Goal: Task Accomplishment & Management: Complete application form

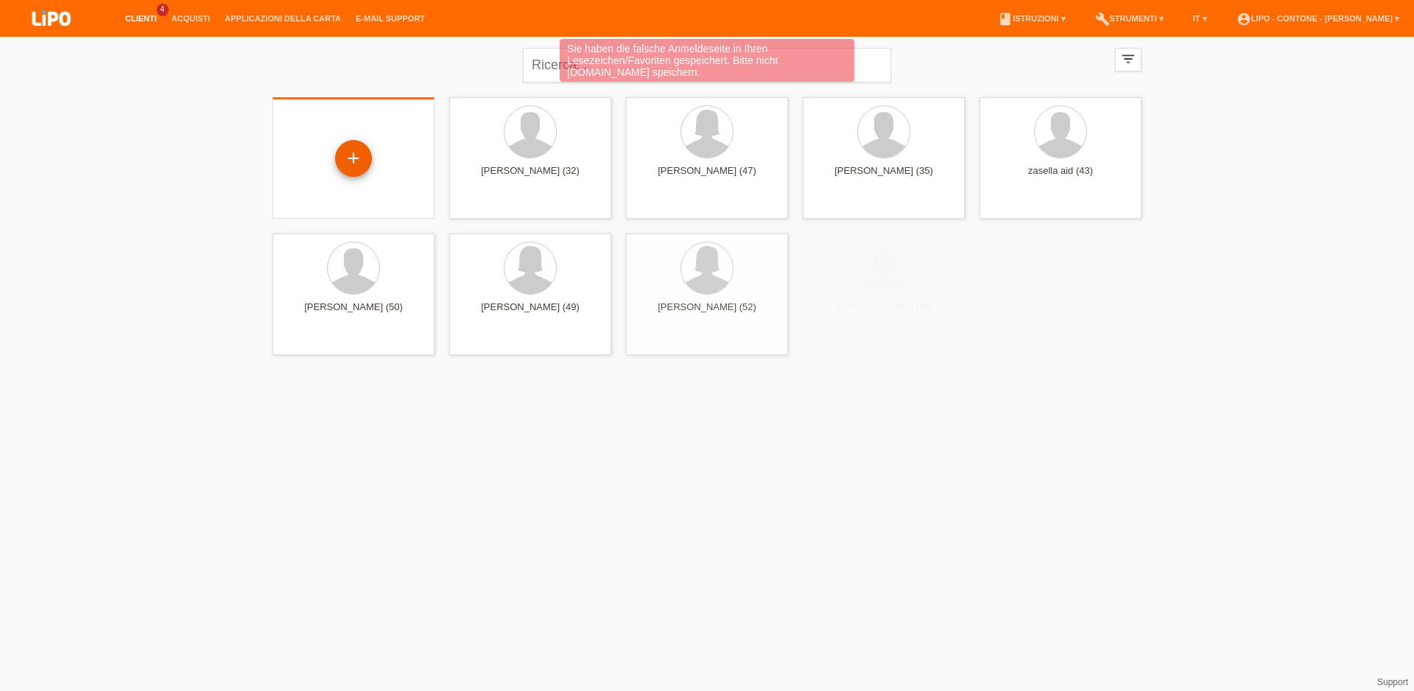
click at [343, 165] on div "+" at bounding box center [353, 158] width 37 height 37
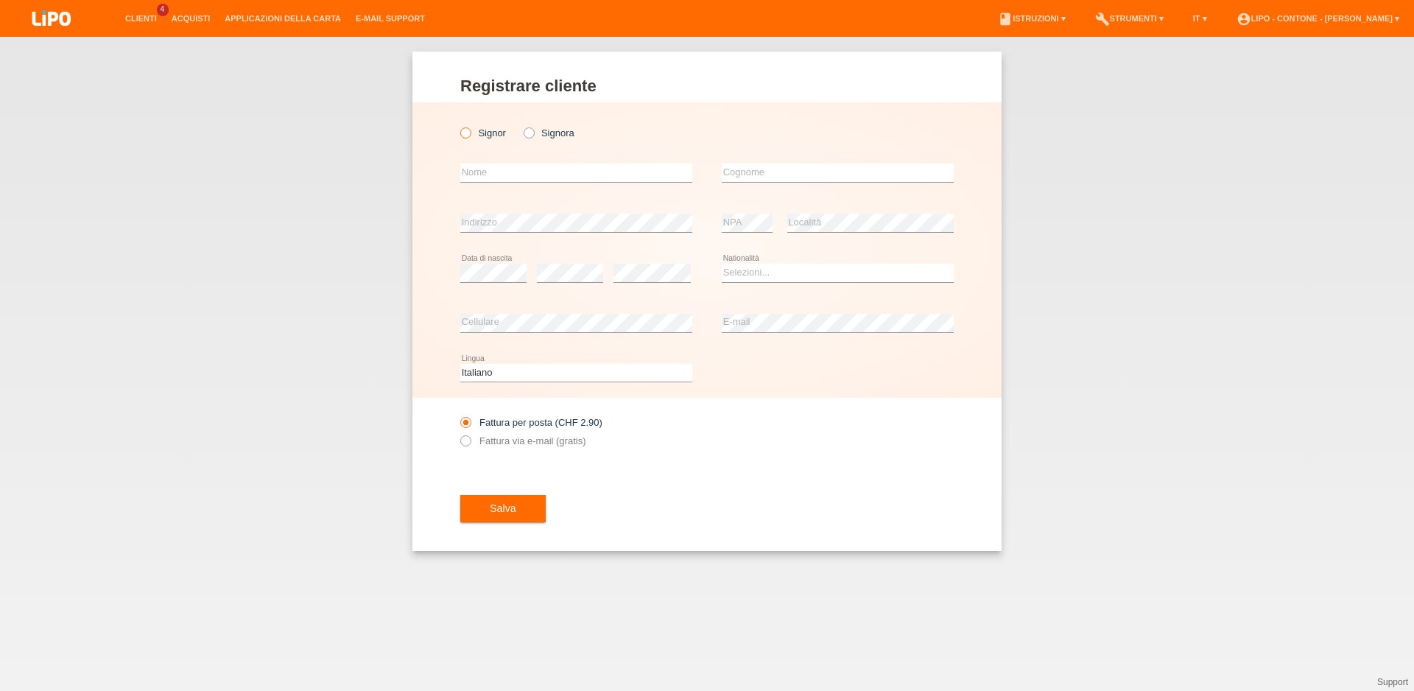
click at [458, 125] on icon at bounding box center [458, 125] width 0 height 0
click at [464, 133] on input "Signor" at bounding box center [465, 132] width 10 height 10
radio input "true"
click at [499, 168] on input "text" at bounding box center [576, 173] width 232 height 18
click at [790, 175] on input "text" at bounding box center [838, 173] width 232 height 18
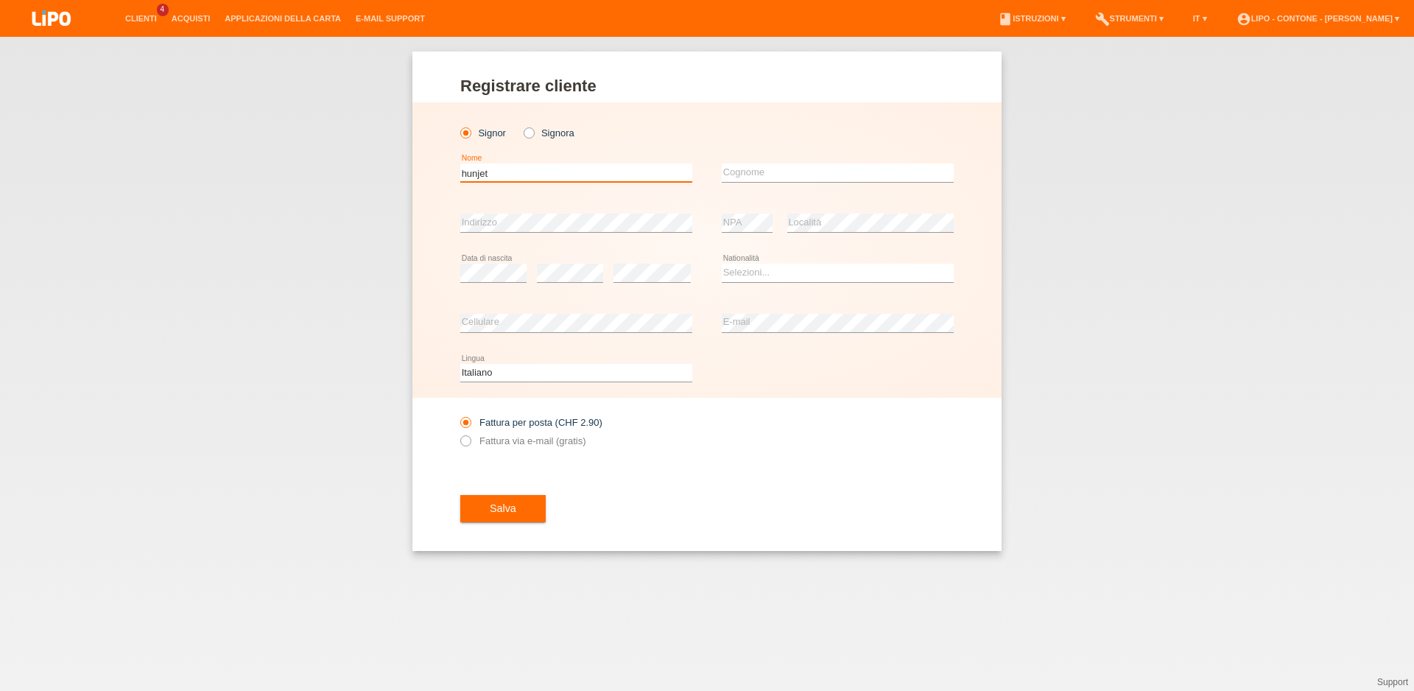
drag, startPoint x: 501, startPoint y: 173, endPoint x: 415, endPoint y: 172, distance: 86.2
click at [460, 172] on input "hunjet" at bounding box center [576, 173] width 232 height 18
type input "[PERSON_NAME]"
click at [789, 174] on input "text" at bounding box center [838, 173] width 232 height 18
type input "hunjet"
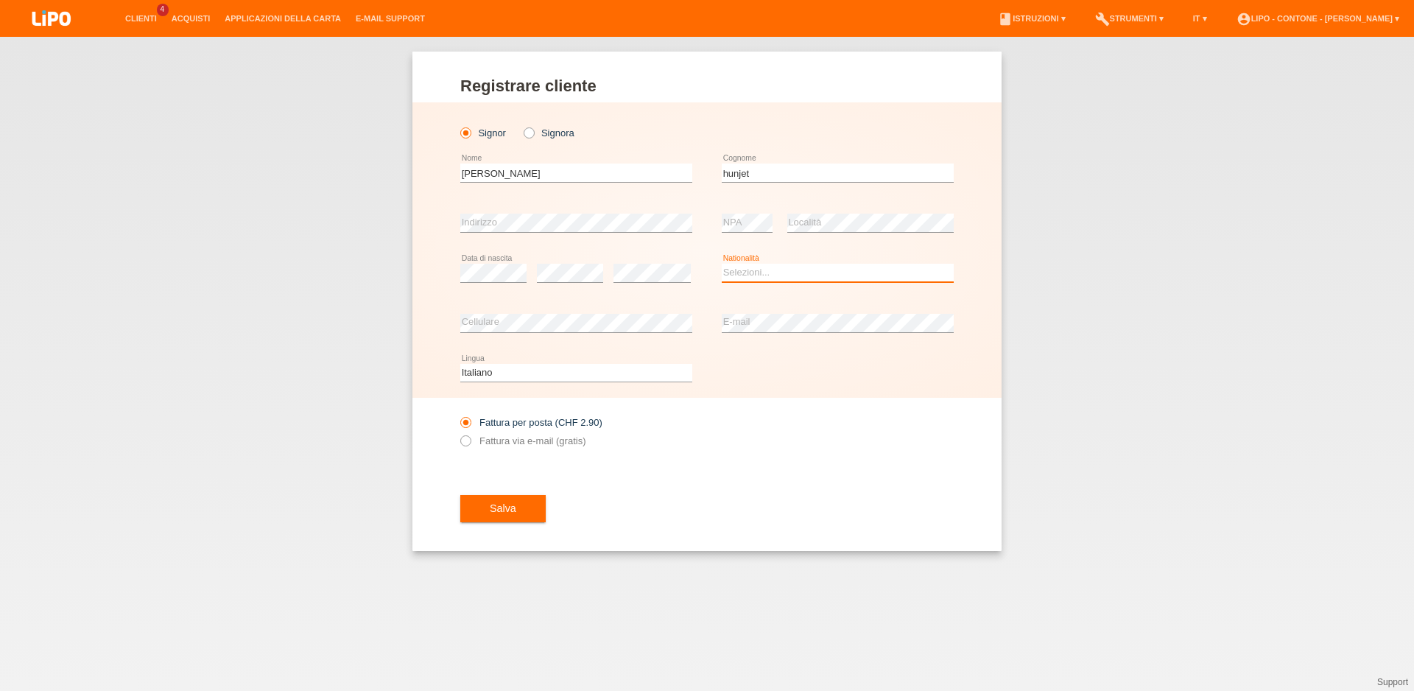
click at [722, 264] on select "Selezioni... Svizzera Austria Germania Liechtenstein ------------ Afghanistan A…" at bounding box center [838, 273] width 232 height 18
select select "HR"
click at [0, 0] on option "Croazia" at bounding box center [0, 0] width 0 height 0
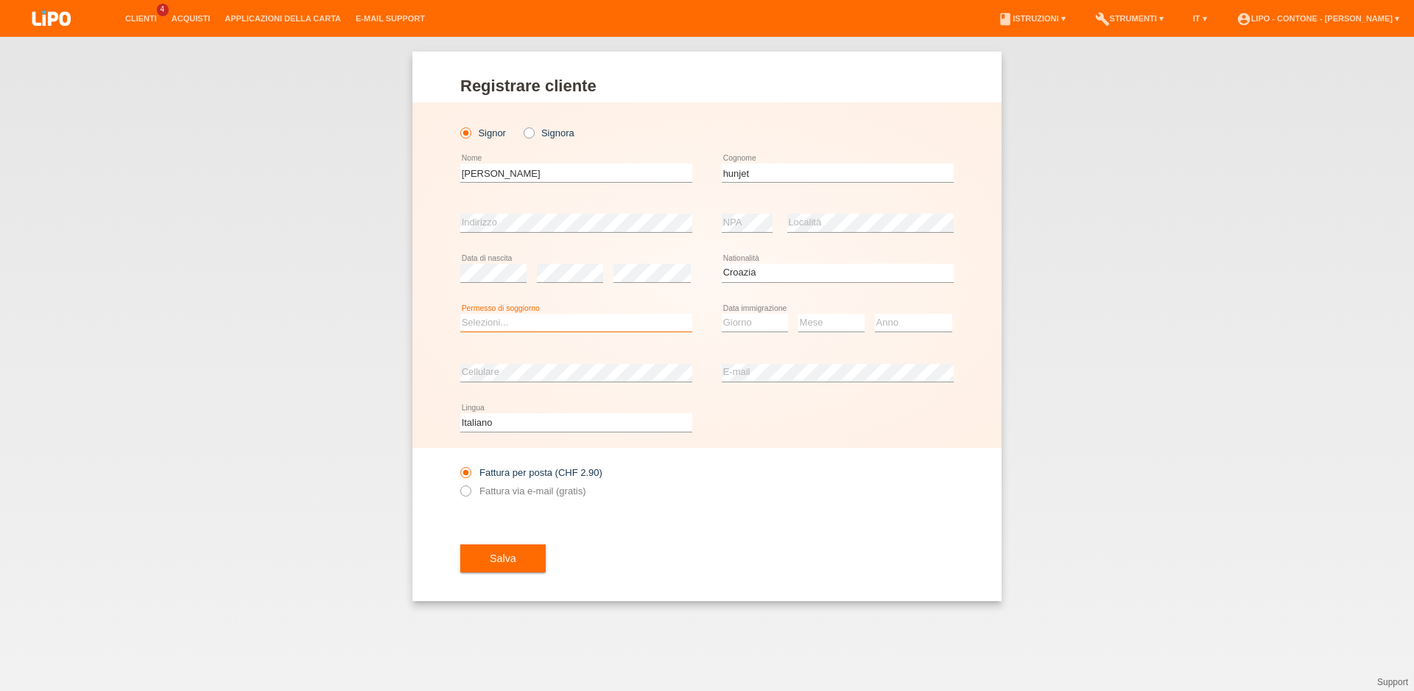
click at [460, 314] on select "Selezioni... C B B - Status di rifugiato Altro" at bounding box center [576, 323] width 232 height 18
select select "C"
click at [0, 0] on option "C" at bounding box center [0, 0] width 0 height 0
click at [722, 314] on select "Giorno 01 02 03 04 05 06 07 08 09 10" at bounding box center [755, 323] width 66 height 18
select select "28"
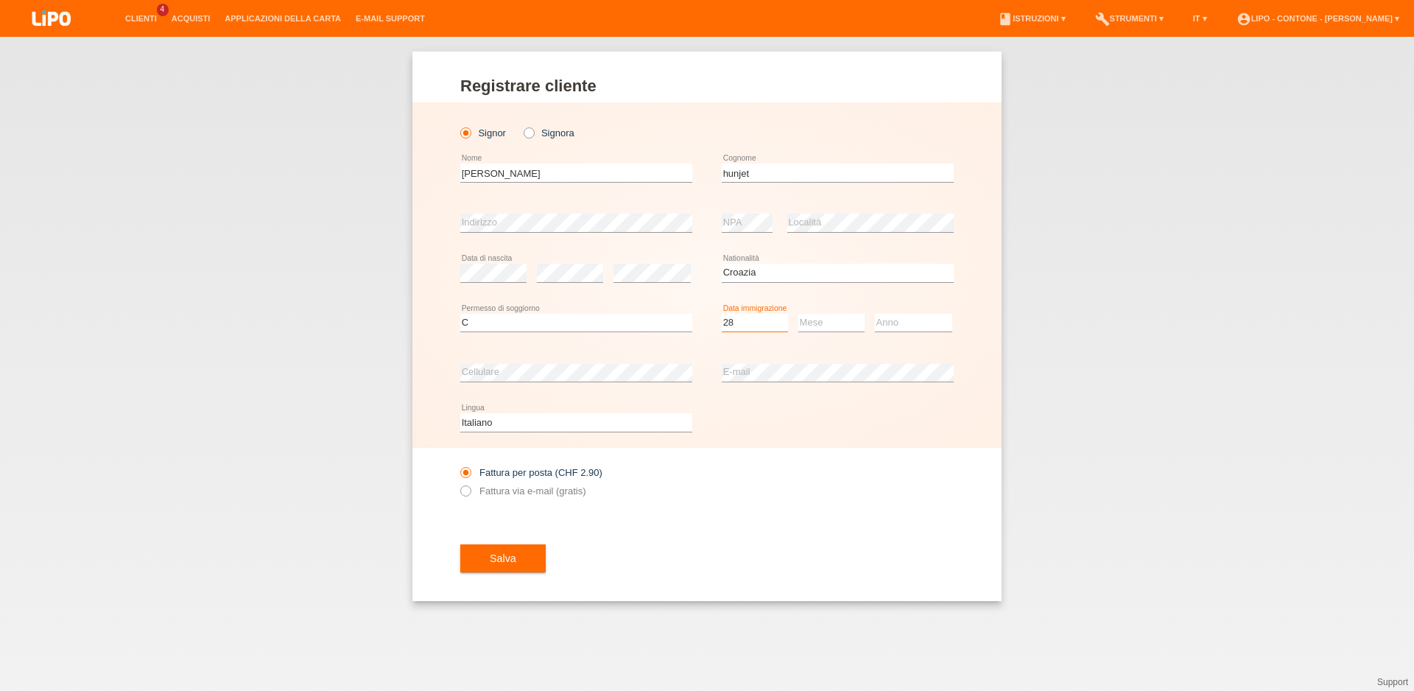
click at [0, 0] on option "28" at bounding box center [0, 0] width 0 height 0
click at [798, 314] on select "Mese 01 02 03 04 05 06 07 08 09 10 11" at bounding box center [831, 323] width 66 height 18
select select "10"
click at [0, 0] on option "10" at bounding box center [0, 0] width 0 height 0
click at [906, 308] on div "Anno 2025 2024 2023 2022 2021 2020 2019 2018 2017" at bounding box center [913, 323] width 77 height 50
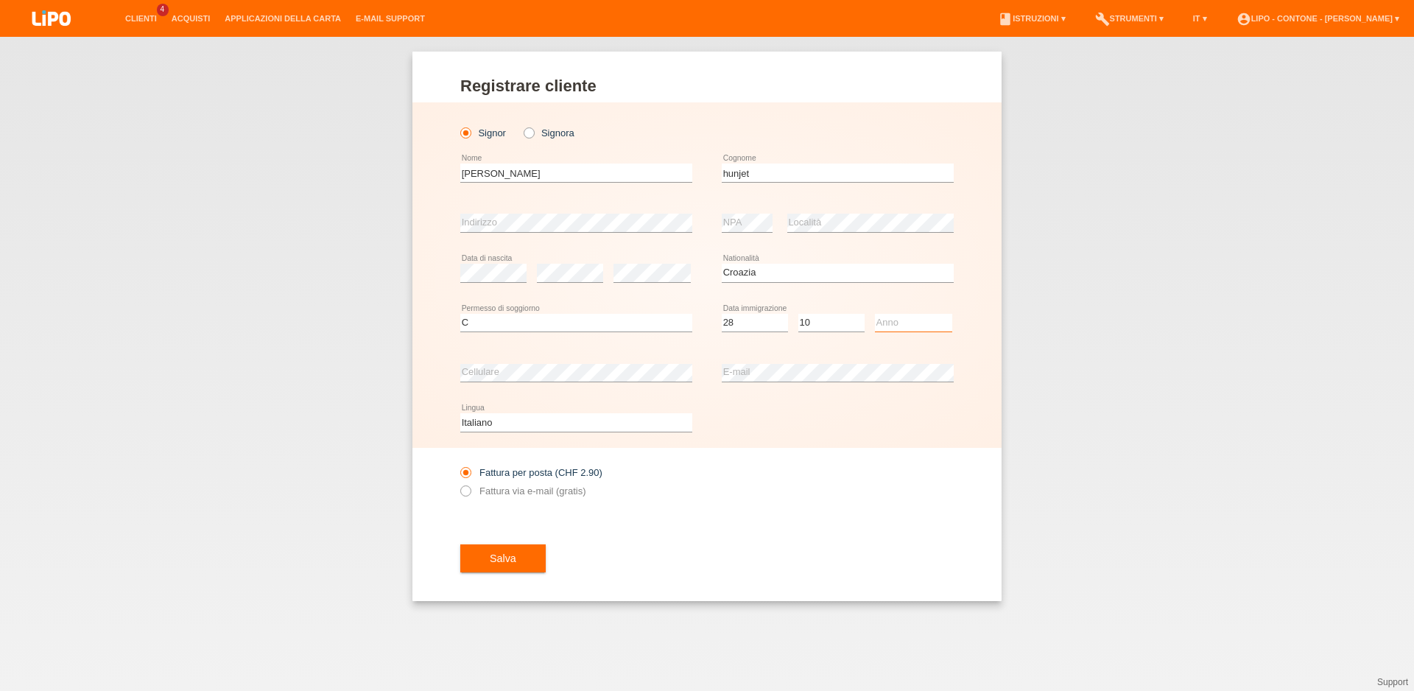
click at [875, 314] on select "Anno 2025 2024 2023 2022 2021 2020 2019 2018 2017 2016 2015 2014 2013 2012 2011…" at bounding box center [913, 323] width 77 height 18
select select "2007"
click at [0, 0] on option "2007" at bounding box center [0, 0] width 0 height 0
click at [511, 561] on span "Salva" at bounding box center [503, 558] width 27 height 12
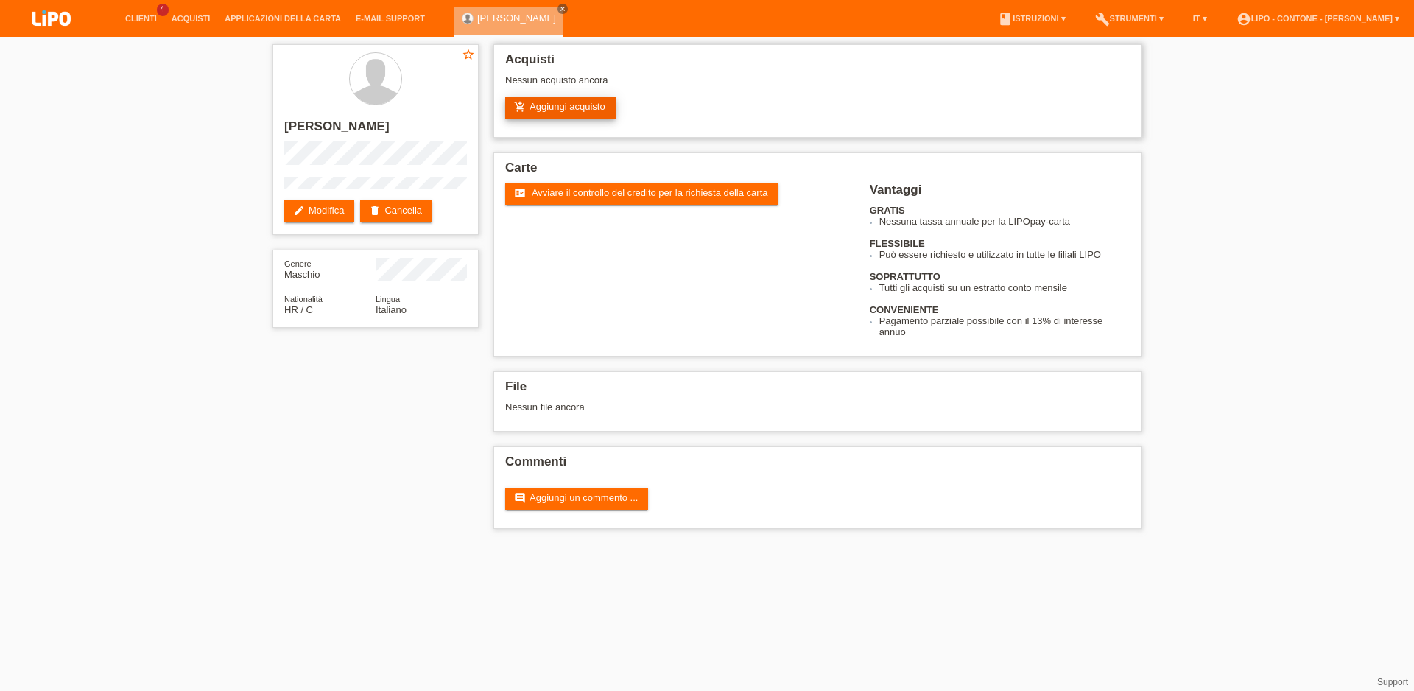
click at [581, 110] on link "add_shopping_cart Aggiungi acquisto" at bounding box center [560, 107] width 110 height 22
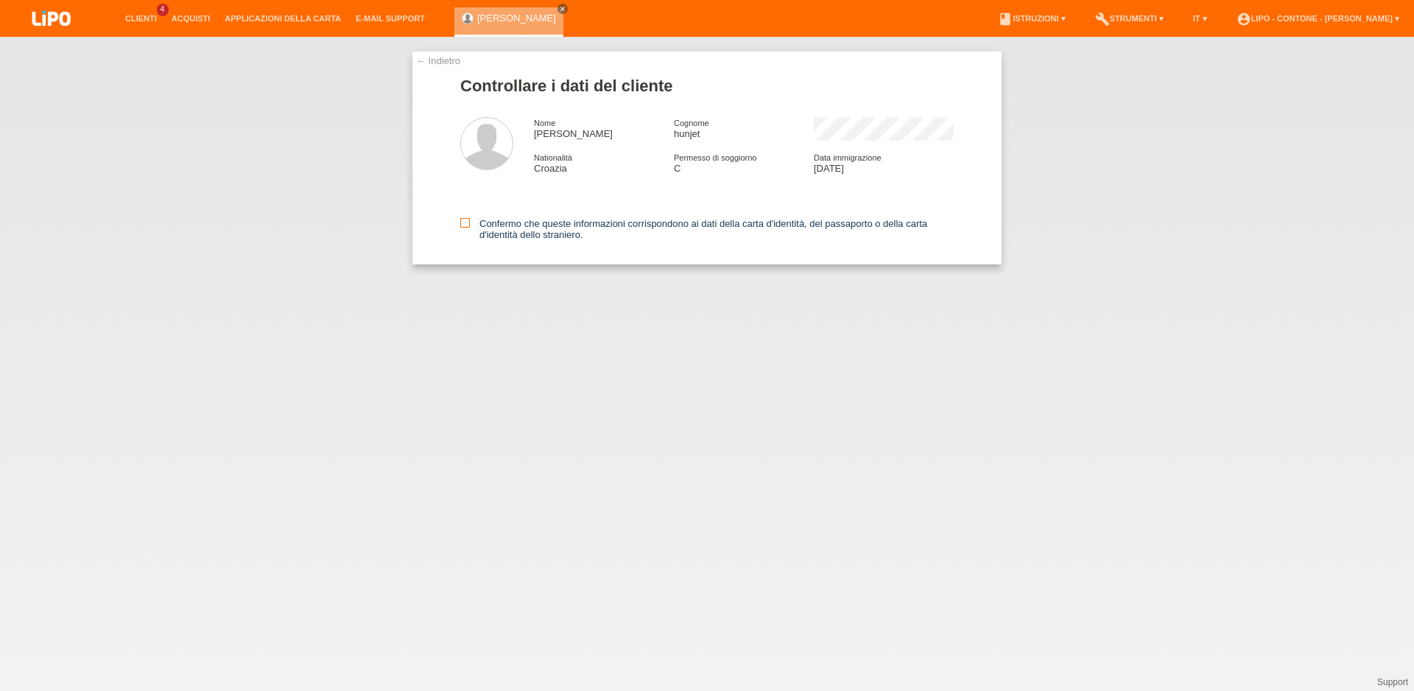
click at [466, 222] on icon at bounding box center [465, 223] width 10 height 10
click at [466, 222] on input "Confermo che queste informazioni corrispondono ai dati della carta d'identità, …" at bounding box center [465, 223] width 10 height 10
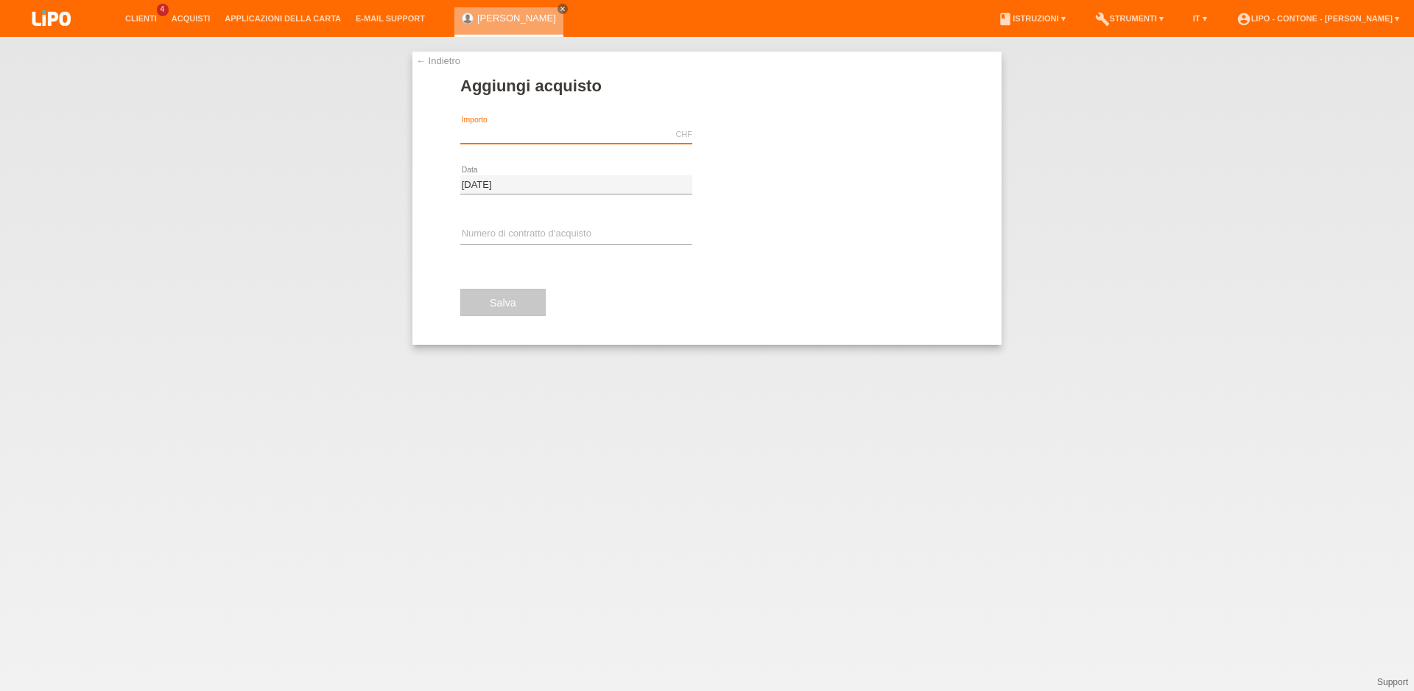
click at [521, 133] on input "text" at bounding box center [576, 134] width 232 height 18
type input "1047.75"
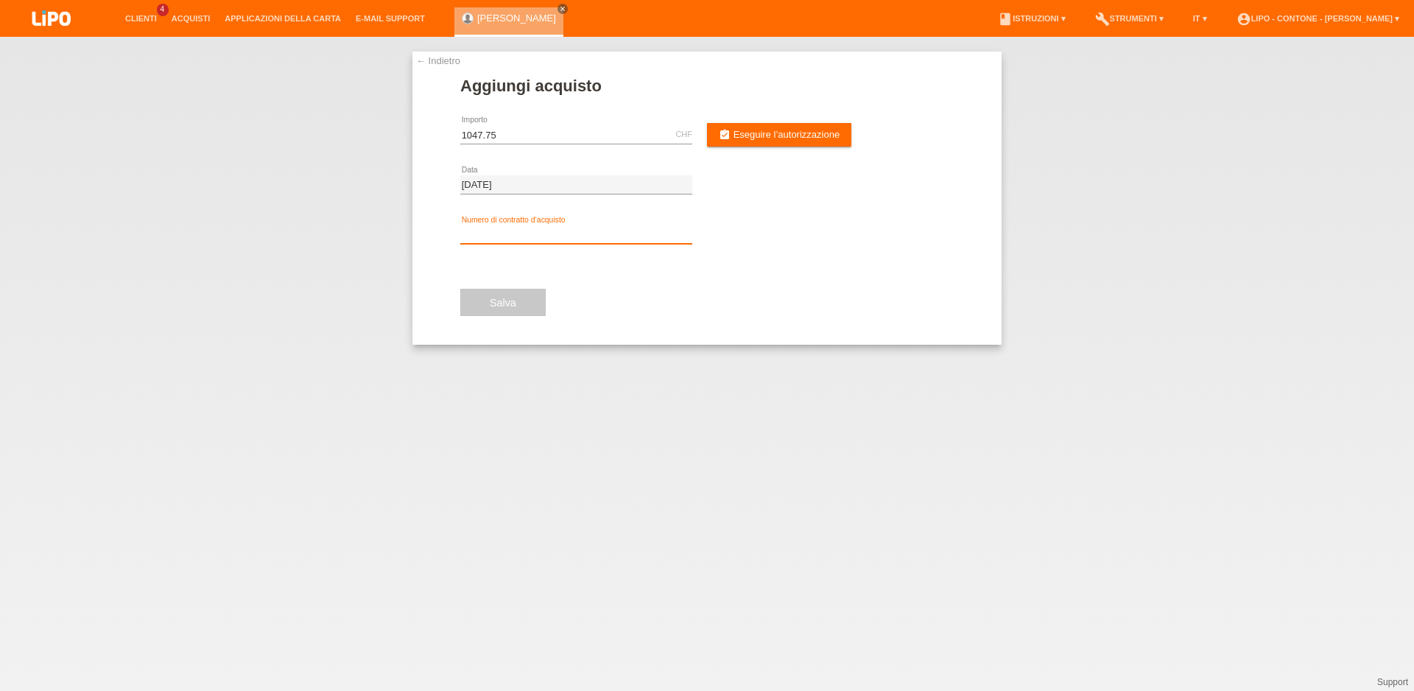
click at [541, 234] on input "text" at bounding box center [576, 234] width 232 height 18
type input "xm0rrt"
click at [783, 141] on link "assignment_turned_in Eseguire l’autorizzazione" at bounding box center [779, 135] width 144 height 24
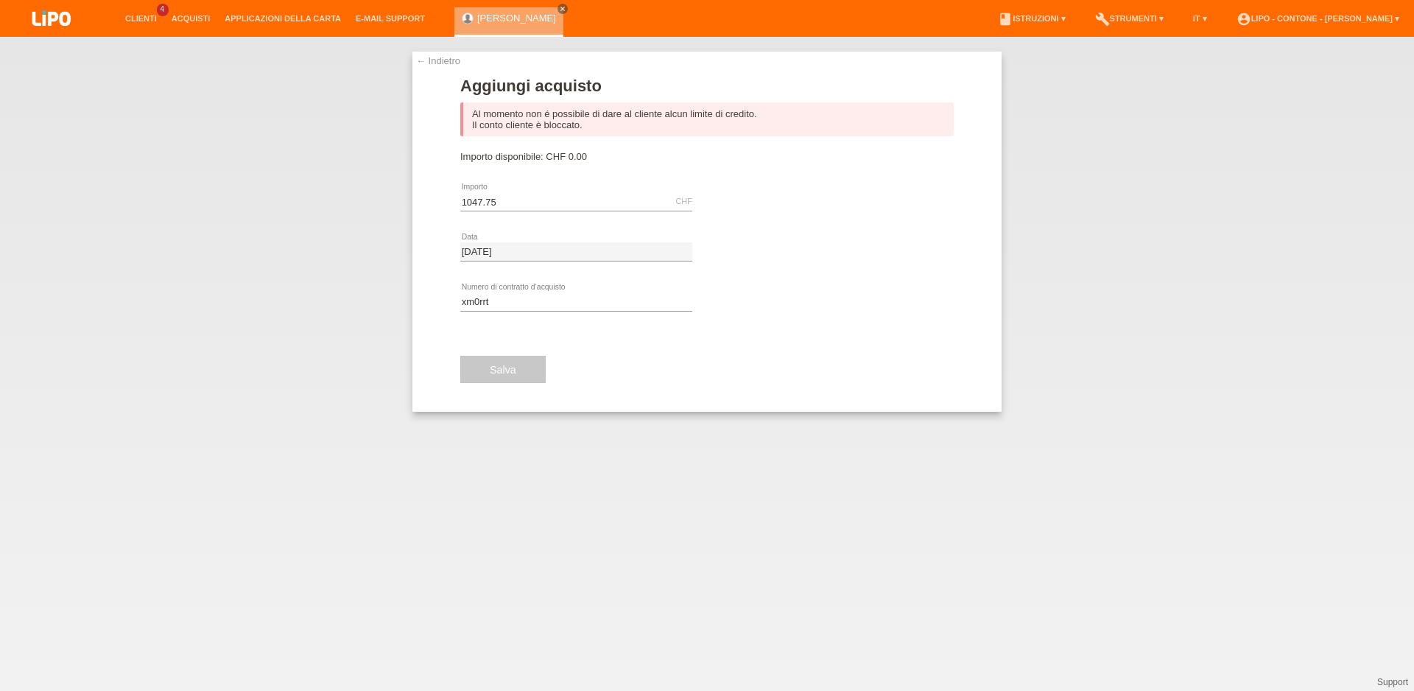
click at [466, 66] on div "← Indietro Aggiungi acquisto Al momento non é possibile di dare al cliente alcu…" at bounding box center [706, 232] width 589 height 360
click at [454, 62] on link "← Indietro" at bounding box center [438, 60] width 44 height 11
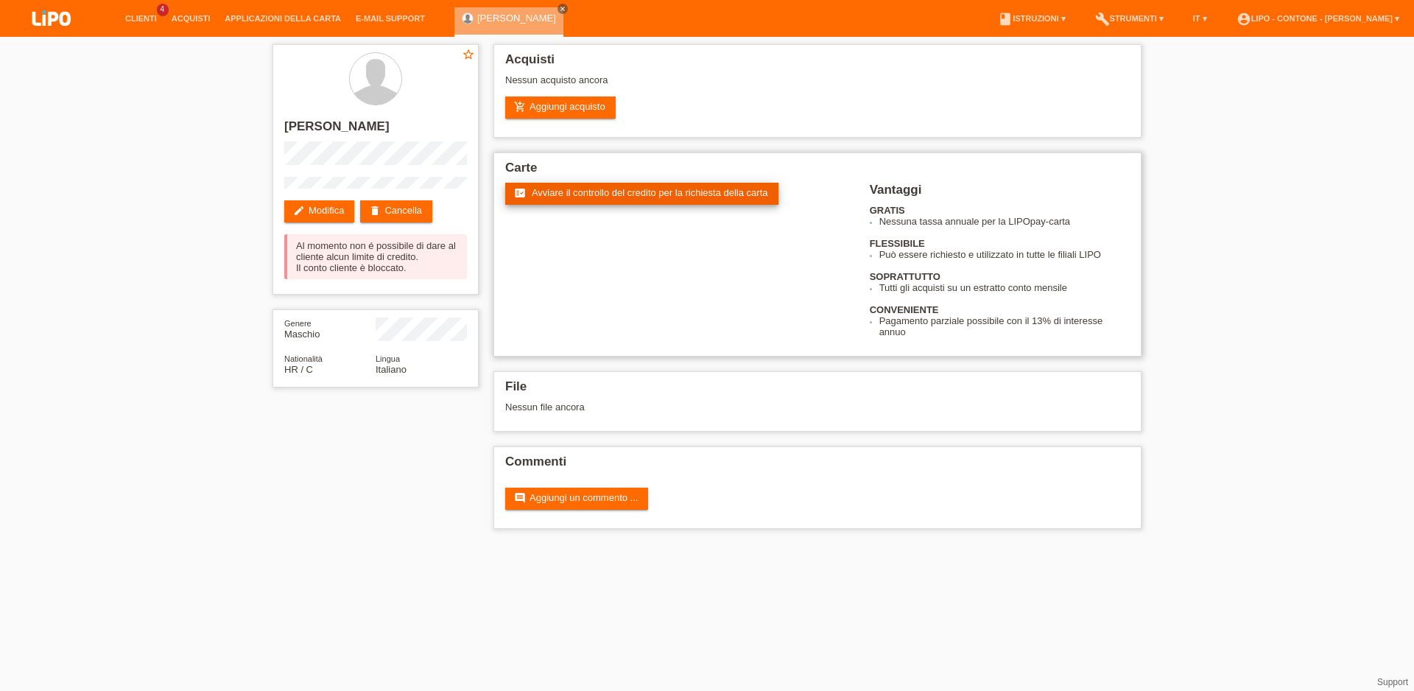
click at [563, 201] on link "fact_check Avviare il controllo del credito per la richiesta della carta" at bounding box center [641, 194] width 273 height 22
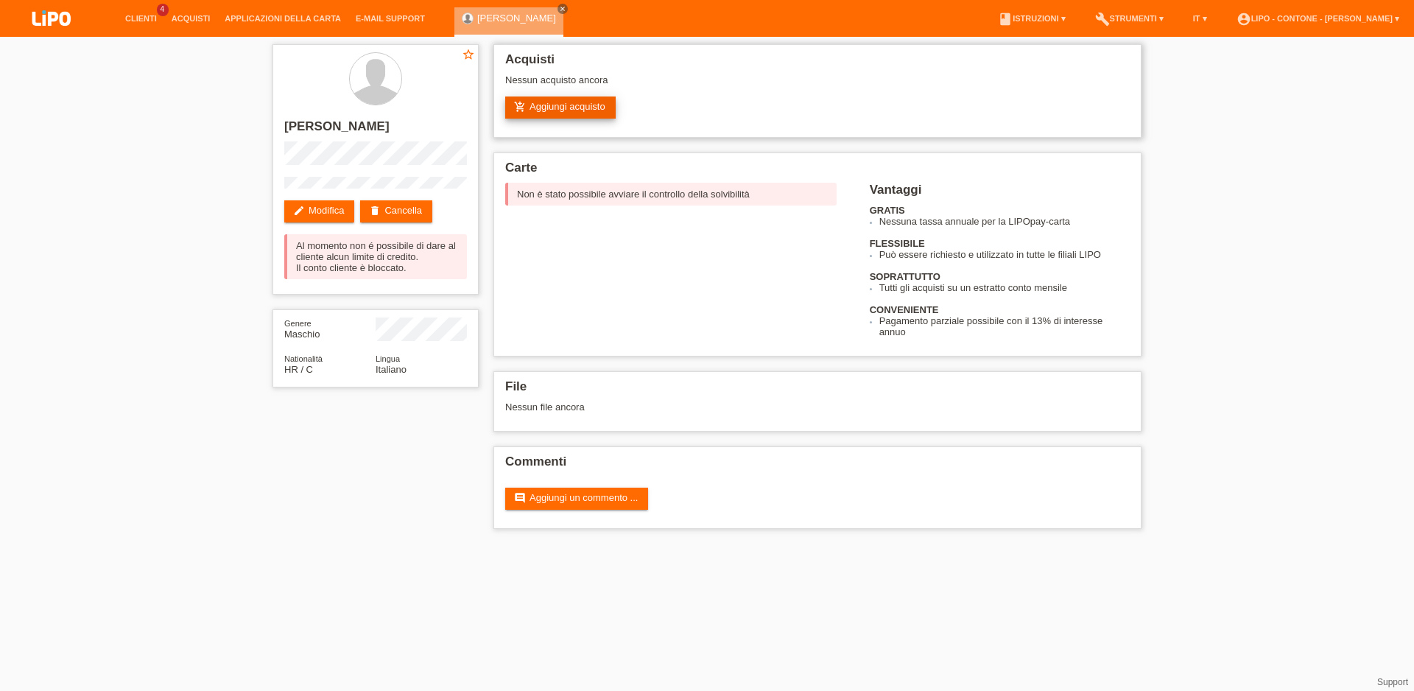
click at [547, 111] on link "add_shopping_cart Aggiungi acquisto" at bounding box center [560, 107] width 110 height 22
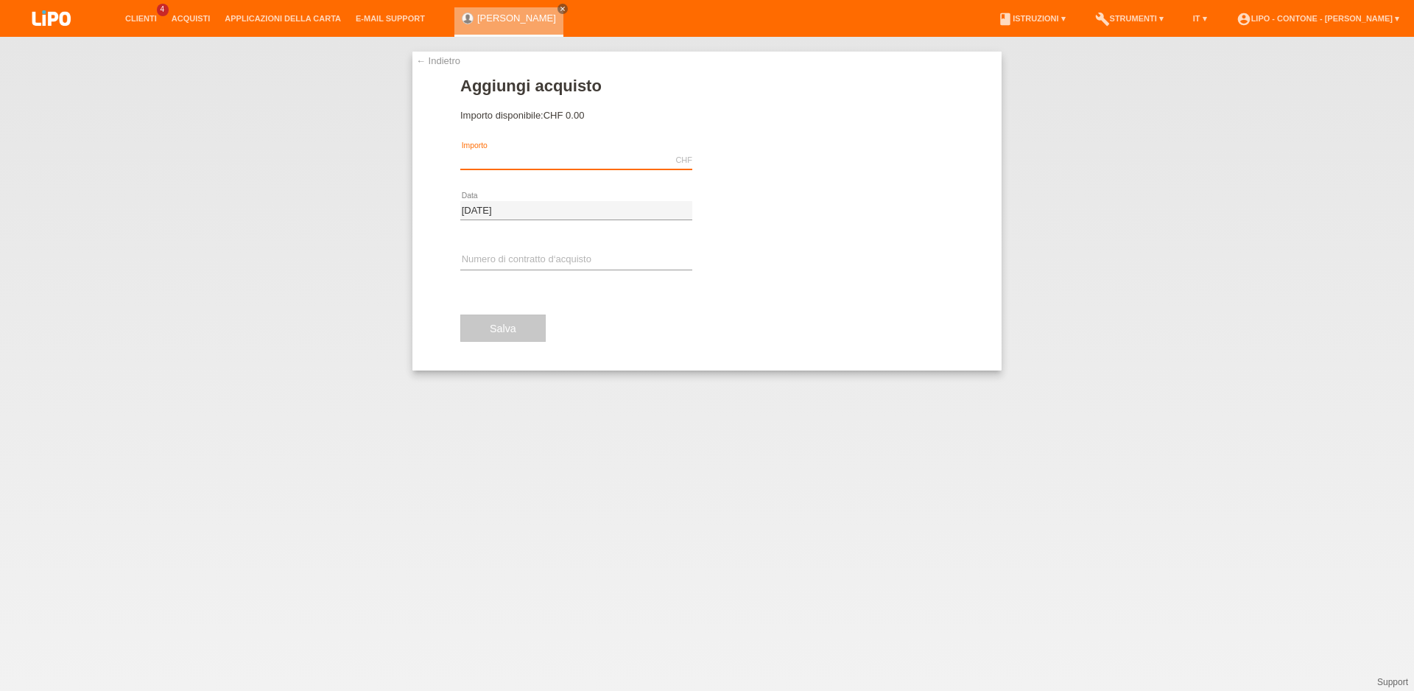
click at [549, 155] on input "text" at bounding box center [576, 160] width 232 height 18
click at [740, 168] on link "assignment_turned_in Eseguire l’autorizzazione" at bounding box center [779, 161] width 144 height 24
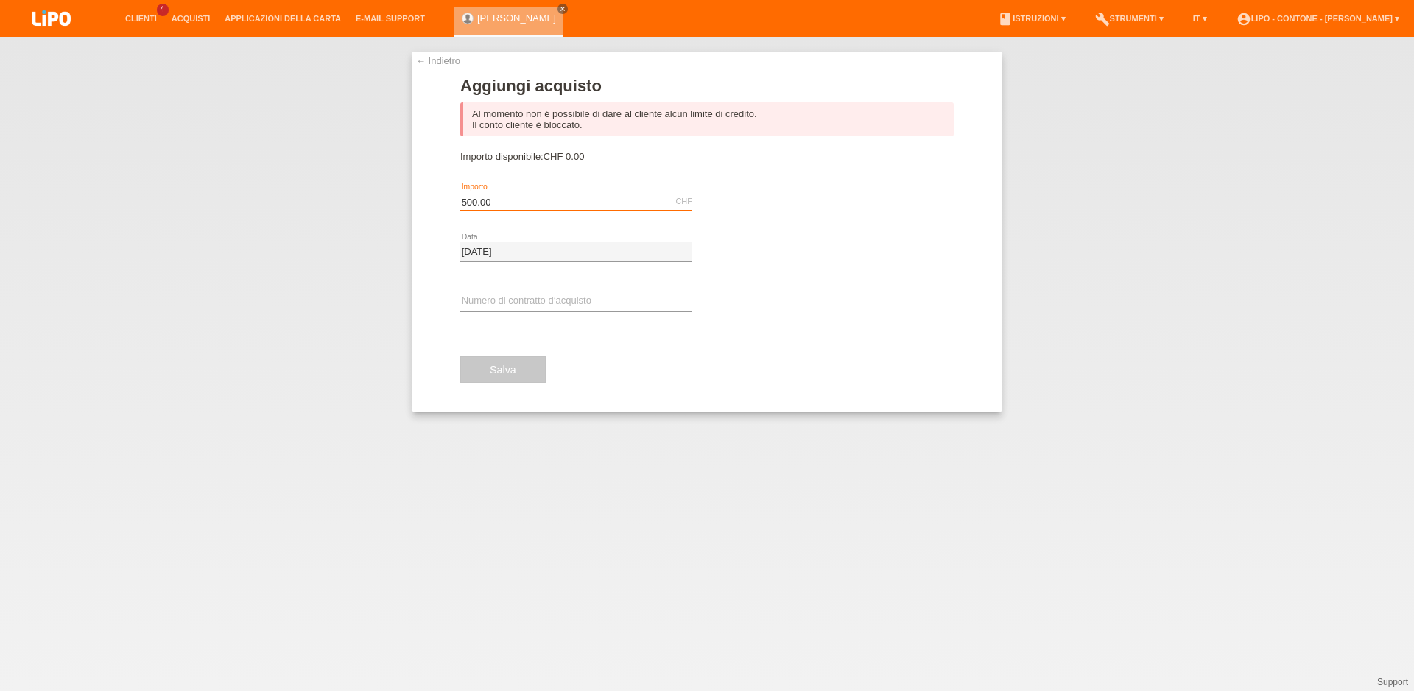
drag, startPoint x: 527, startPoint y: 207, endPoint x: 389, endPoint y: 194, distance: 139.1
click at [460, 194] on input "500.00" at bounding box center [576, 201] width 232 height 18
type input "499.00"
click at [429, 60] on link "← Indietro" at bounding box center [438, 60] width 44 height 11
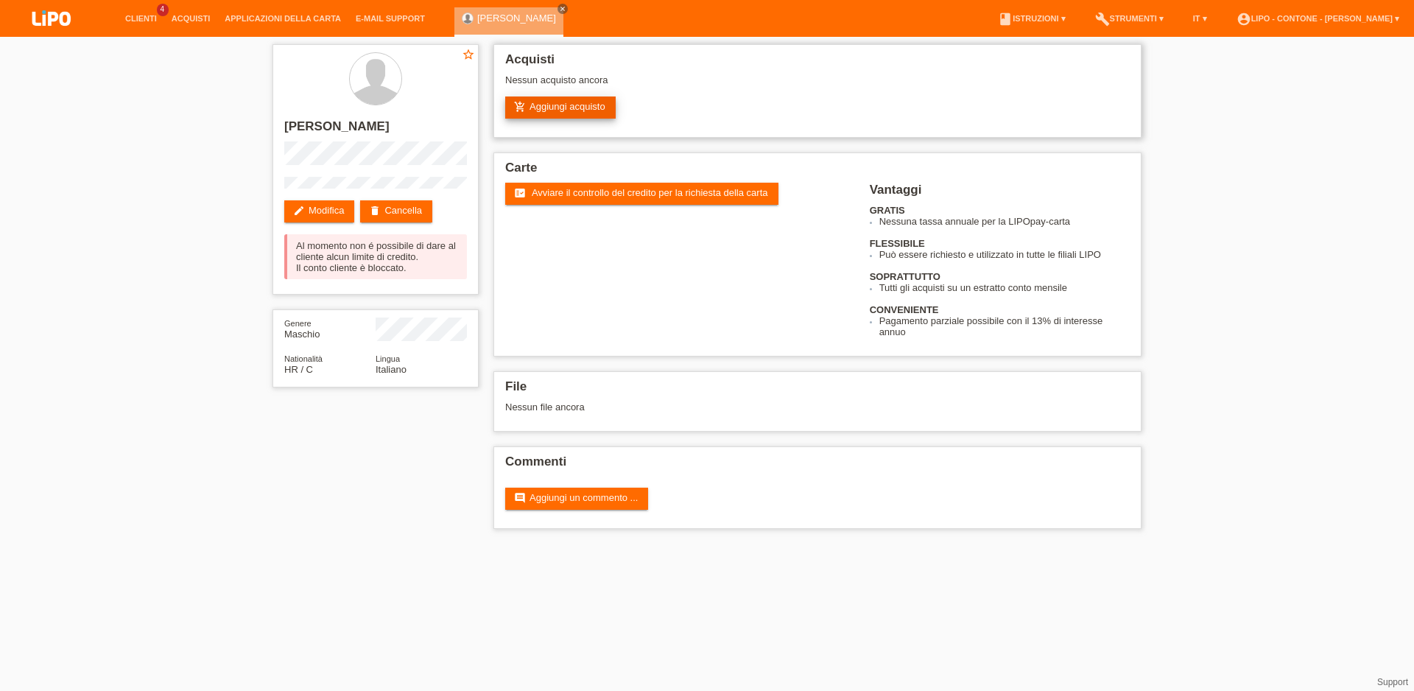
click at [577, 113] on link "add_shopping_cart Aggiungi acquisto" at bounding box center [560, 107] width 110 height 22
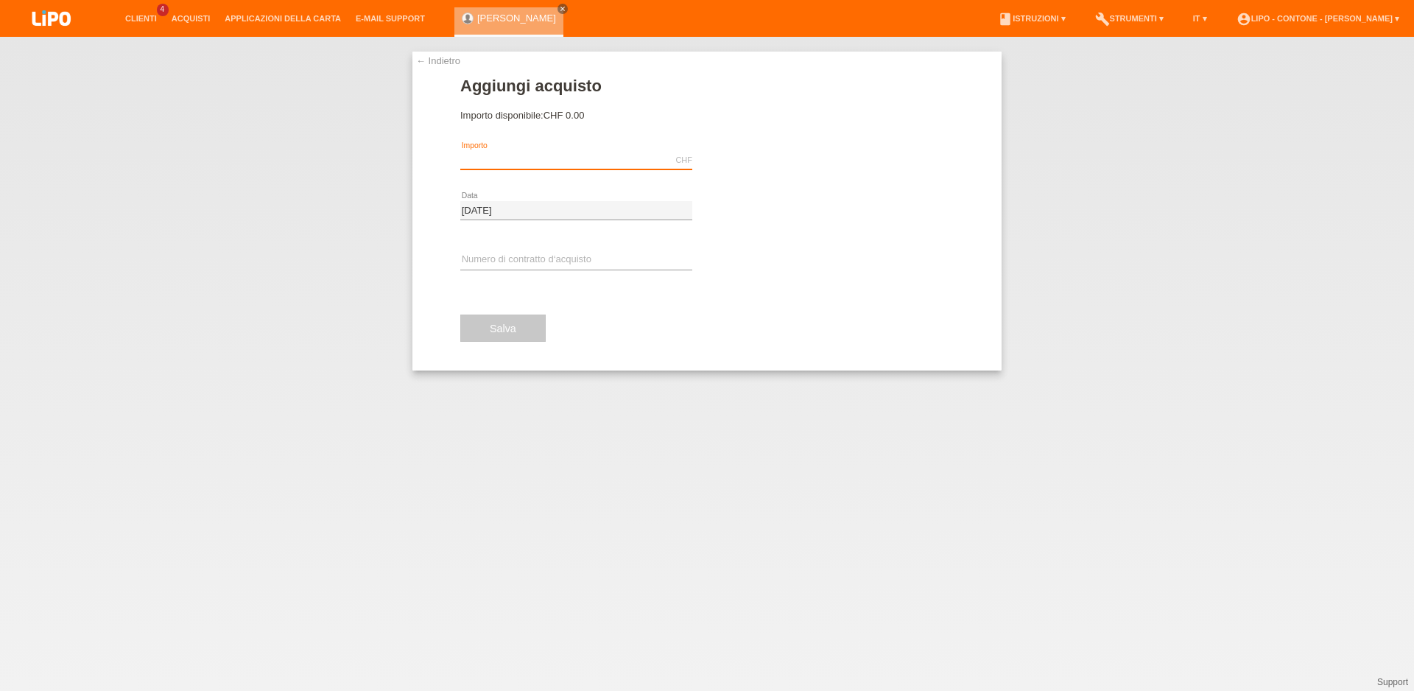
click at [605, 157] on input "text" at bounding box center [576, 160] width 232 height 18
type input "499.00"
click at [840, 162] on span "Eseguire l’autorizzazione" at bounding box center [787, 160] width 107 height 11
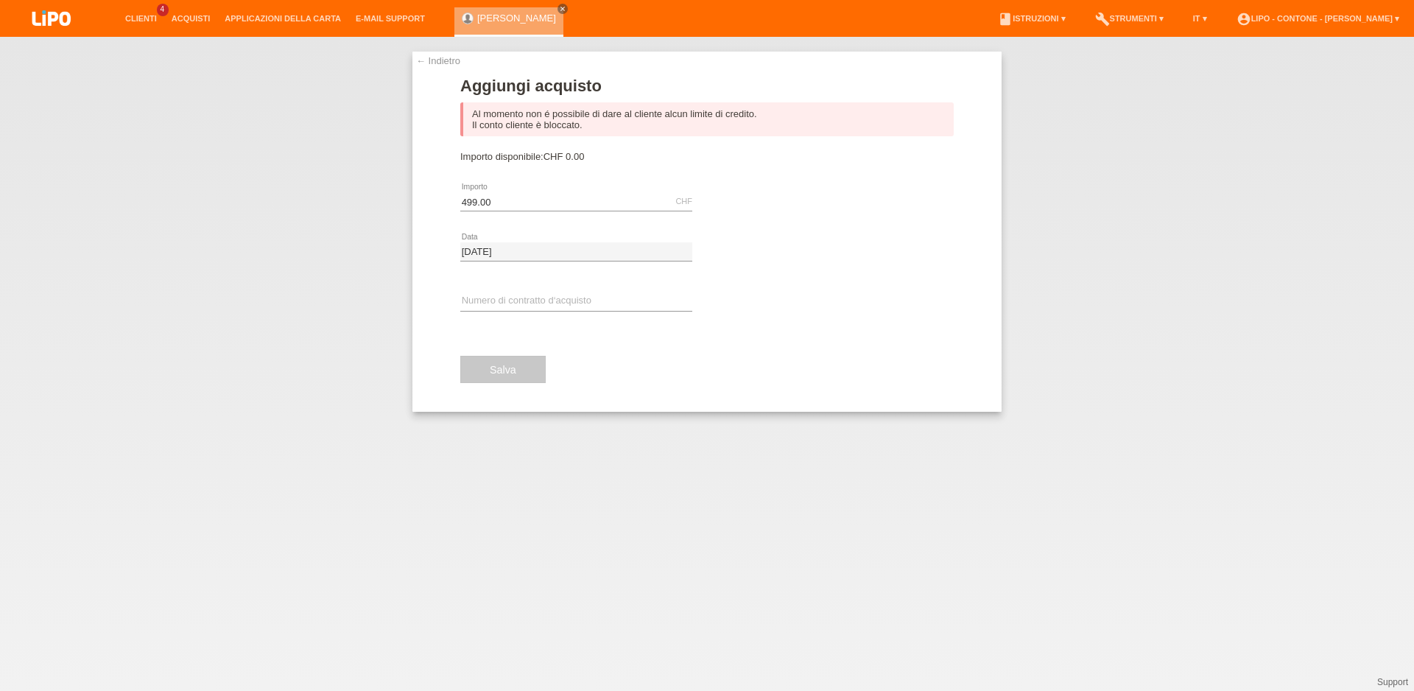
click at [445, 65] on link "← Indietro" at bounding box center [438, 60] width 44 height 11
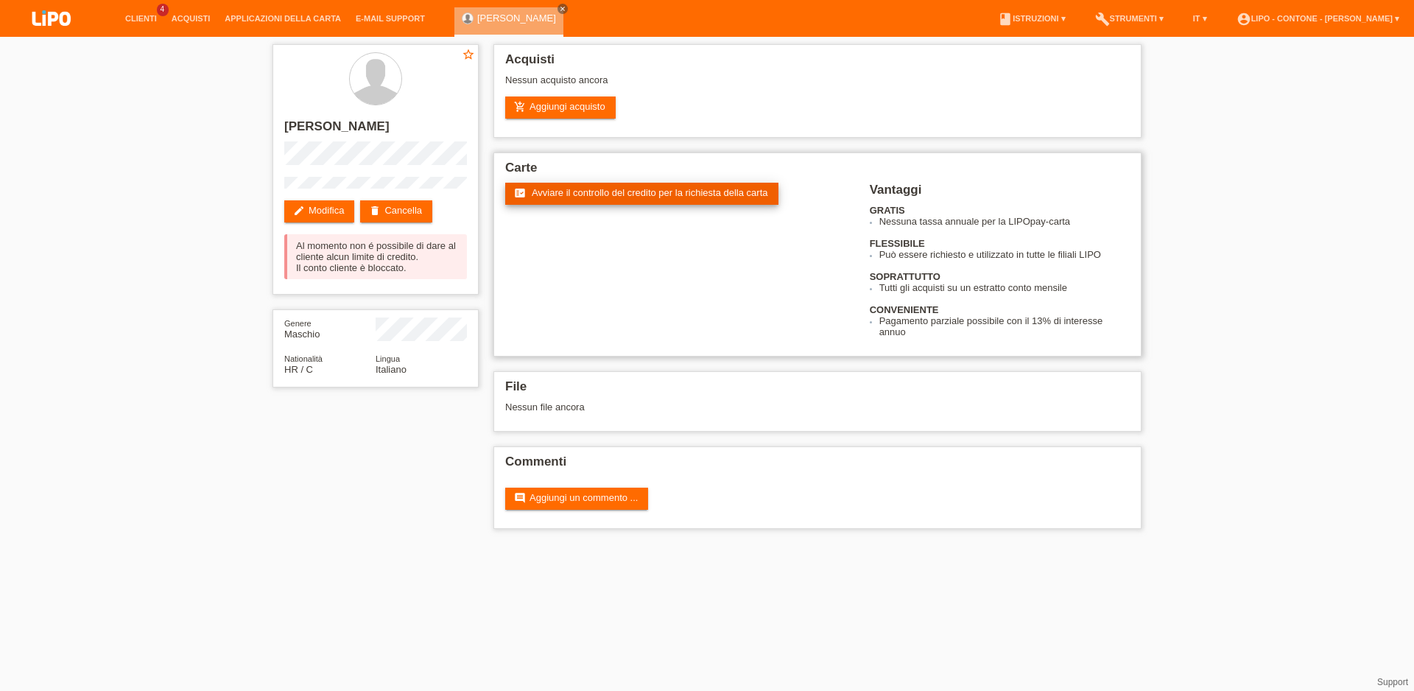
click at [582, 195] on span "Avviare il controllo del credito per la richiesta della carta" at bounding box center [650, 192] width 236 height 11
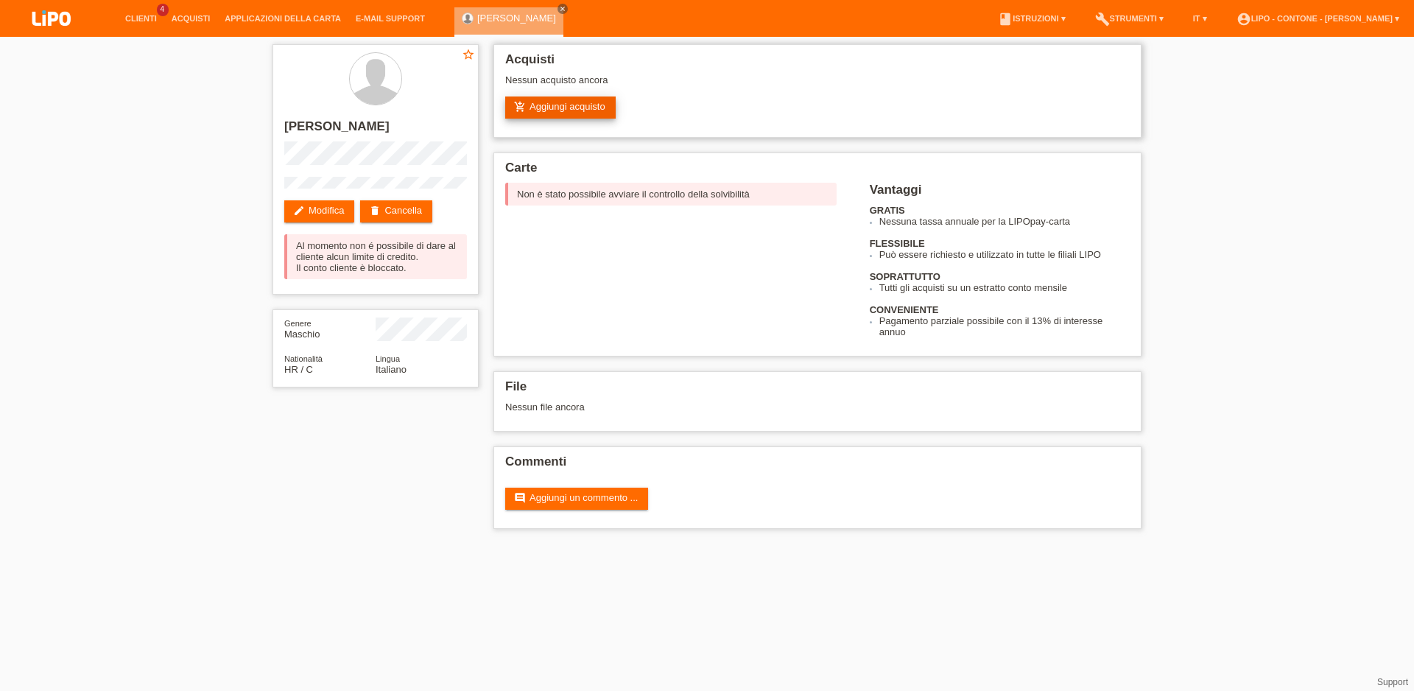
click at [586, 113] on link "add_shopping_cart Aggiungi acquisto" at bounding box center [560, 107] width 110 height 22
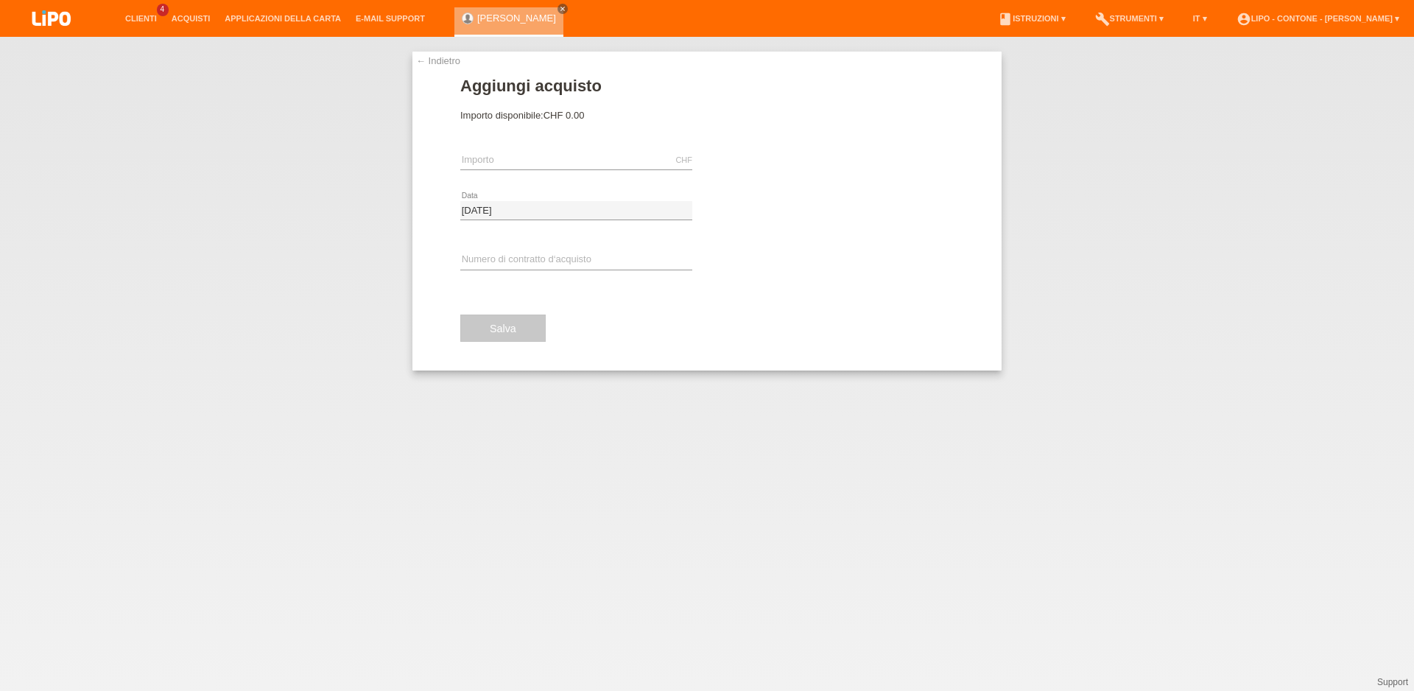
click at [449, 66] on link "← Indietro" at bounding box center [438, 60] width 44 height 11
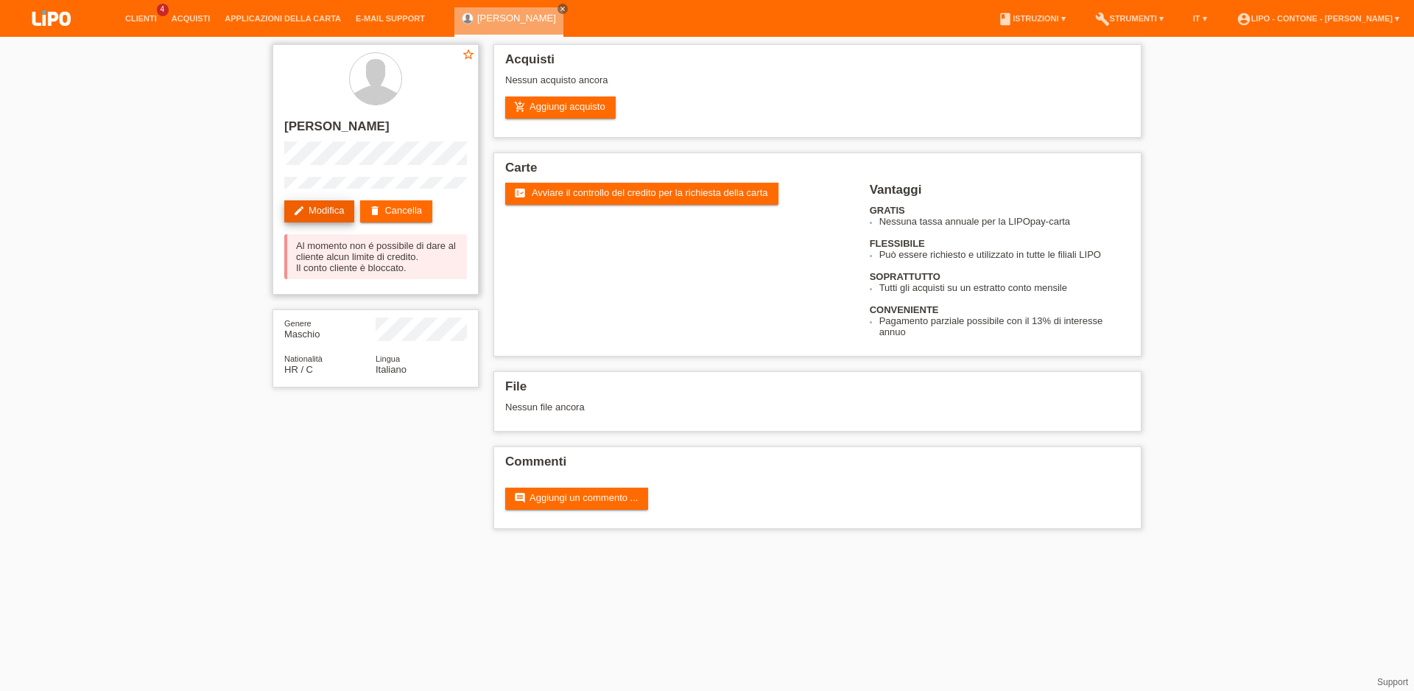
click at [350, 202] on link "edit Modifica" at bounding box center [319, 211] width 70 height 22
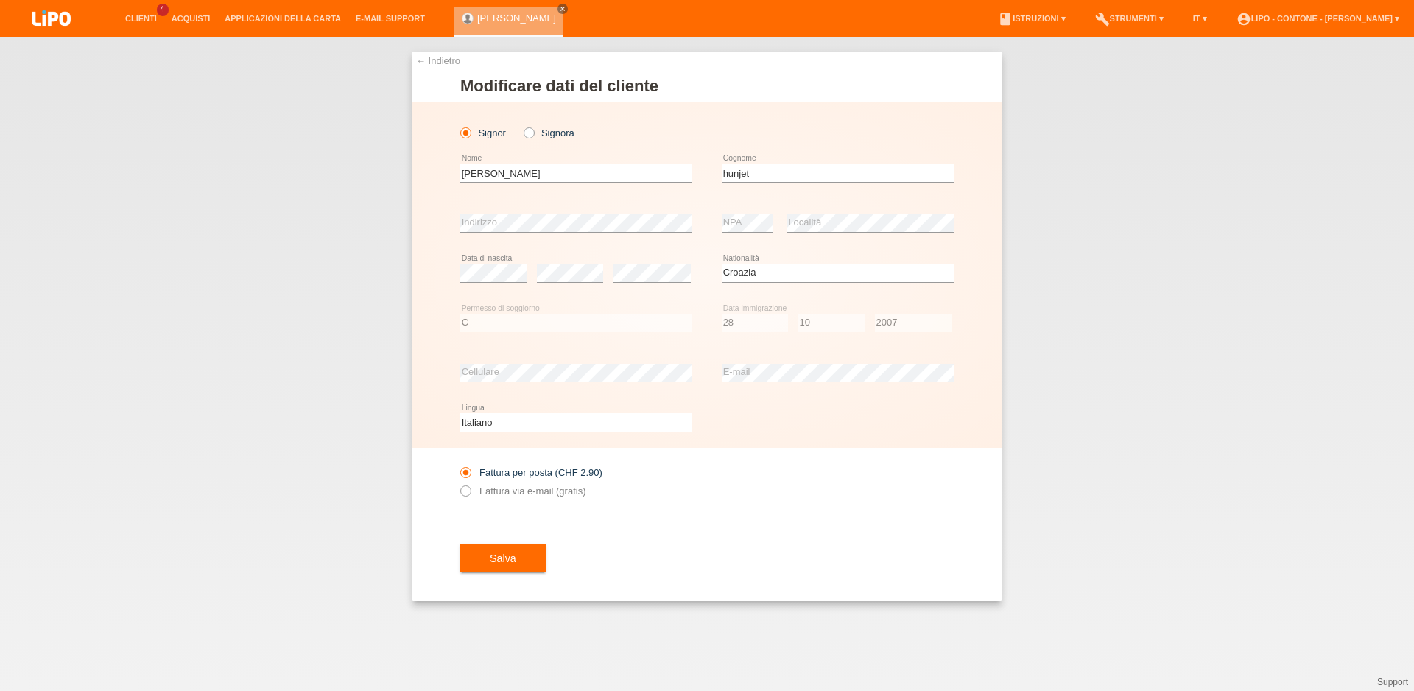
select select "HR"
select select "C"
select select "28"
select select "10"
select select "2007"
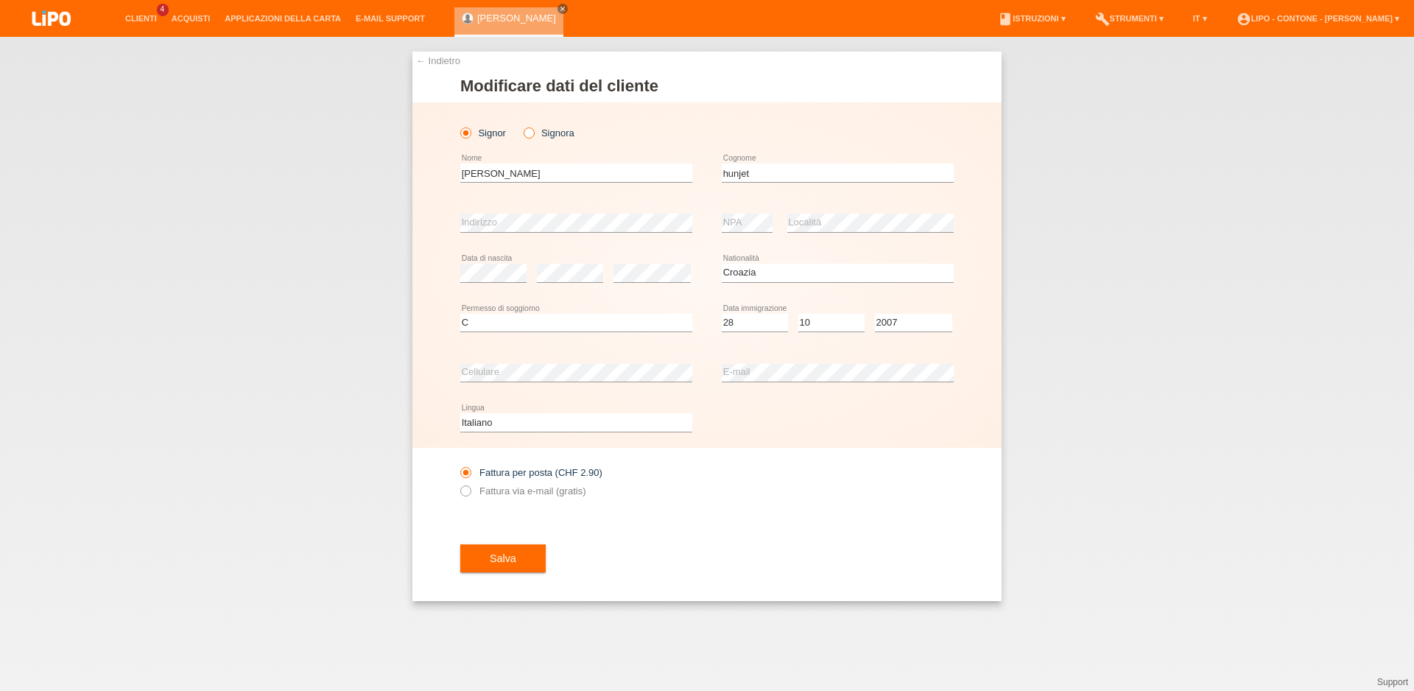
click at [539, 131] on label "Signora" at bounding box center [549, 132] width 51 height 11
click at [533, 131] on input "Signora" at bounding box center [529, 132] width 10 height 10
radio input "true"
click at [521, 125] on icon at bounding box center [521, 125] width 0 height 0
click at [527, 132] on input "Signora" at bounding box center [529, 132] width 10 height 10
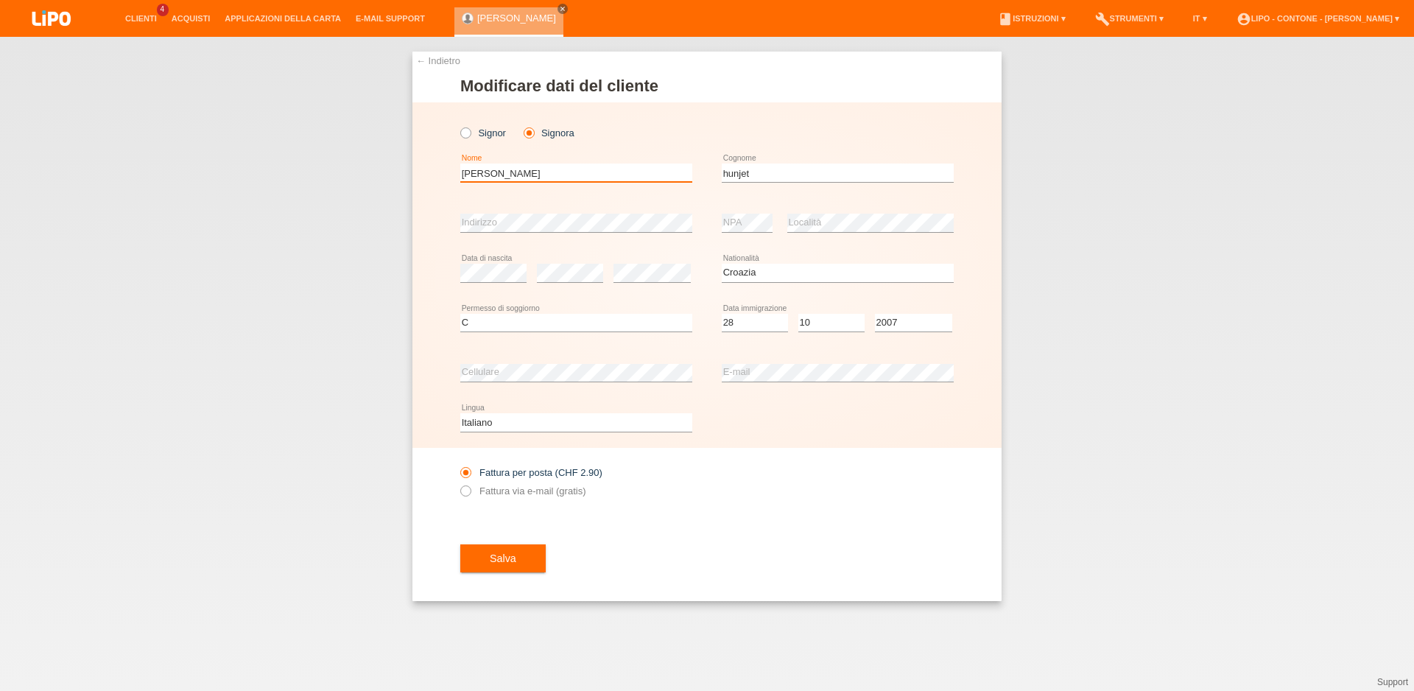
drag, startPoint x: 521, startPoint y: 174, endPoint x: 384, endPoint y: 169, distance: 137.1
click at [460, 169] on input "zoran" at bounding box center [576, 173] width 232 height 18
click at [446, 60] on link "← Indietro" at bounding box center [438, 60] width 44 height 11
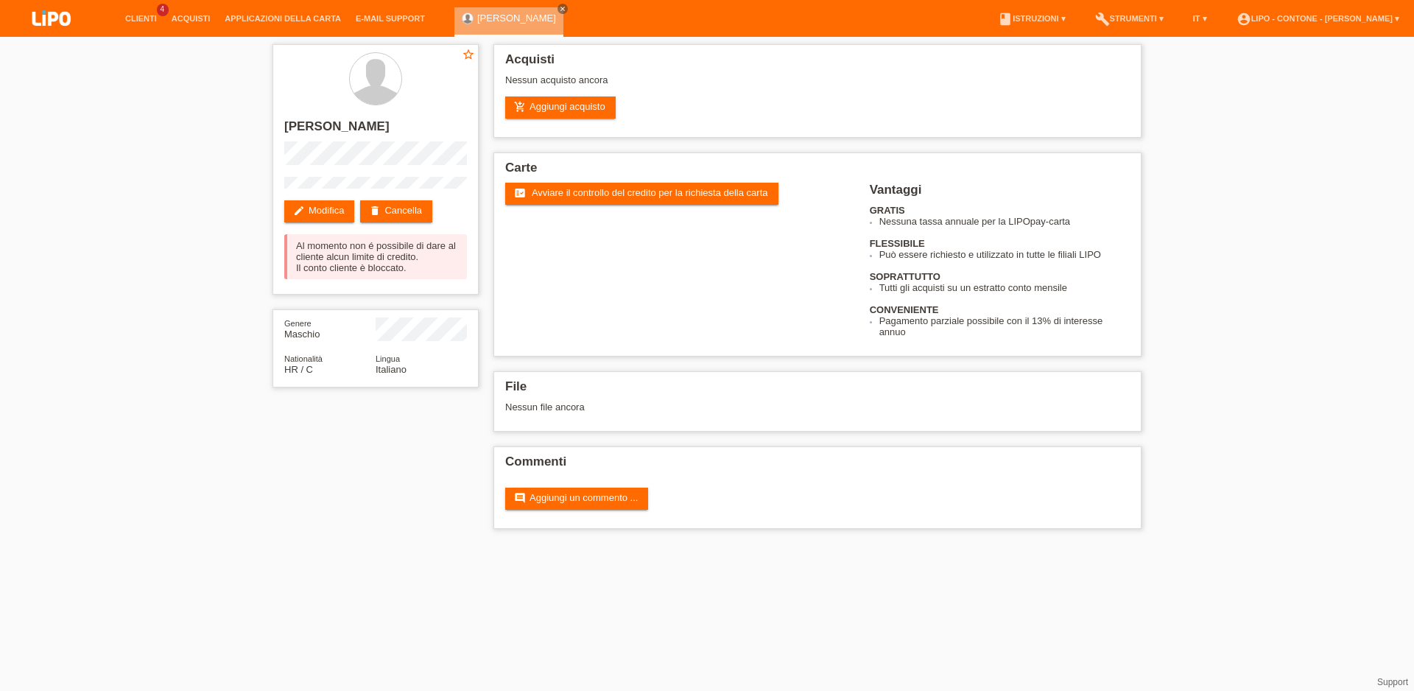
click at [524, 3] on div "[PERSON_NAME] close" at bounding box center [512, 18] width 116 height 37
click at [525, 2] on div "[PERSON_NAME] close" at bounding box center [512, 18] width 116 height 37
click at [524, 7] on div "[PERSON_NAME] close" at bounding box center [512, 18] width 116 height 37
click at [420, 205] on link "delete Cancella" at bounding box center [396, 211] width 72 height 22
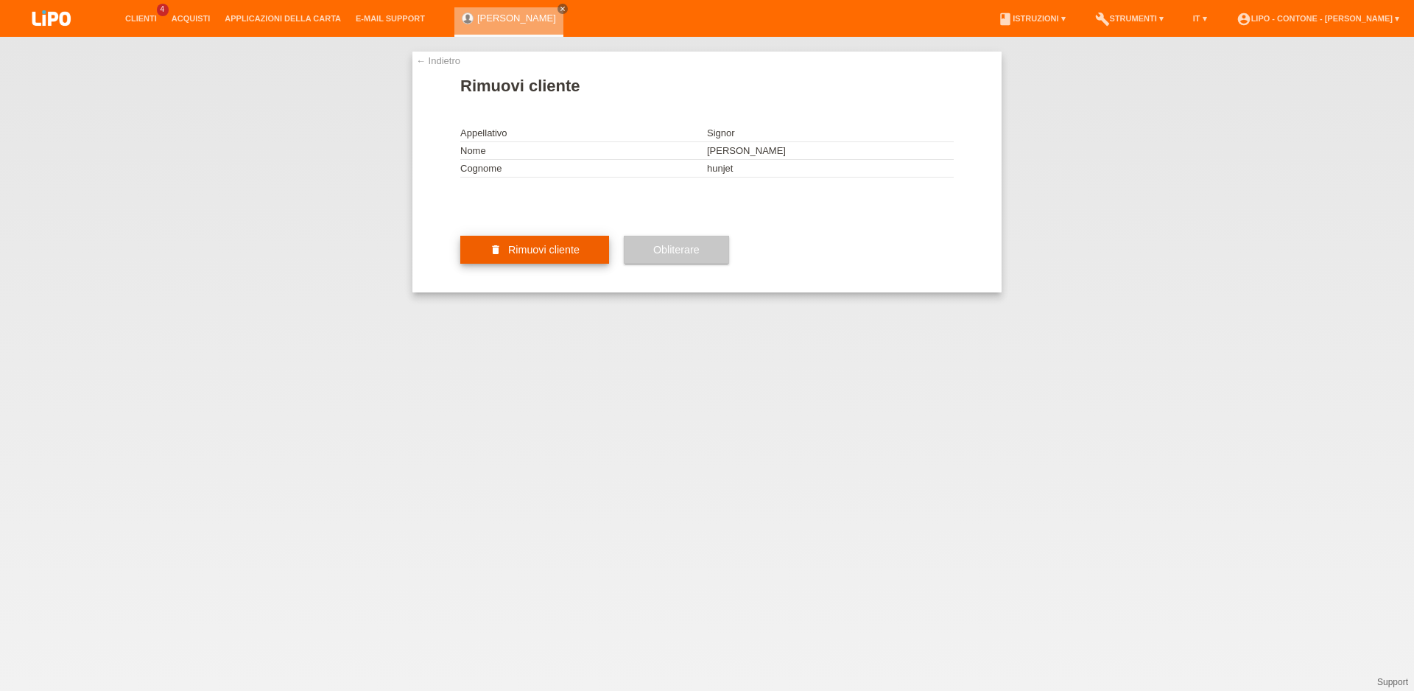
click at [532, 264] on button "delete Rimuovi cliente" at bounding box center [534, 250] width 149 height 28
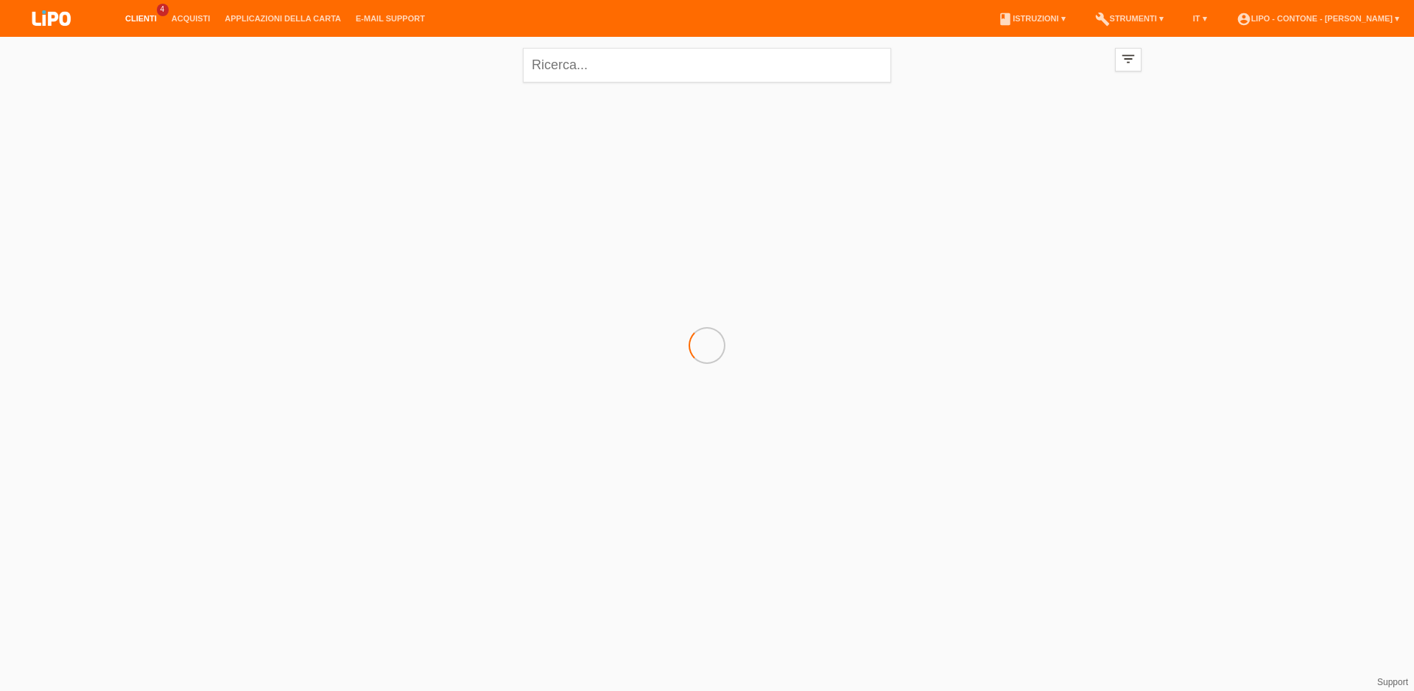
click at [148, 15] on link "Clienti" at bounding box center [141, 18] width 46 height 9
click at [141, 19] on link "Clienti" at bounding box center [141, 18] width 46 height 9
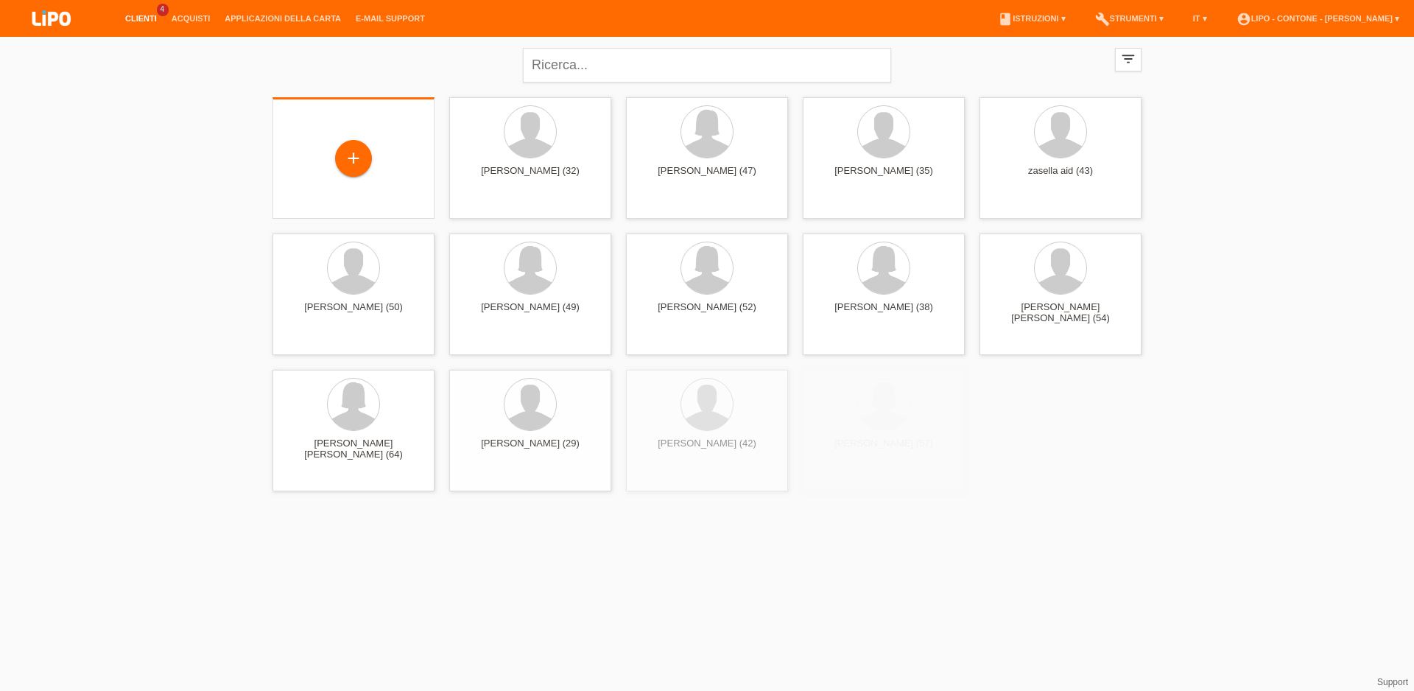
click at [360, 137] on div "+" at bounding box center [354, 158] width 162 height 122
click at [358, 141] on div "+" at bounding box center [353, 159] width 138 height 39
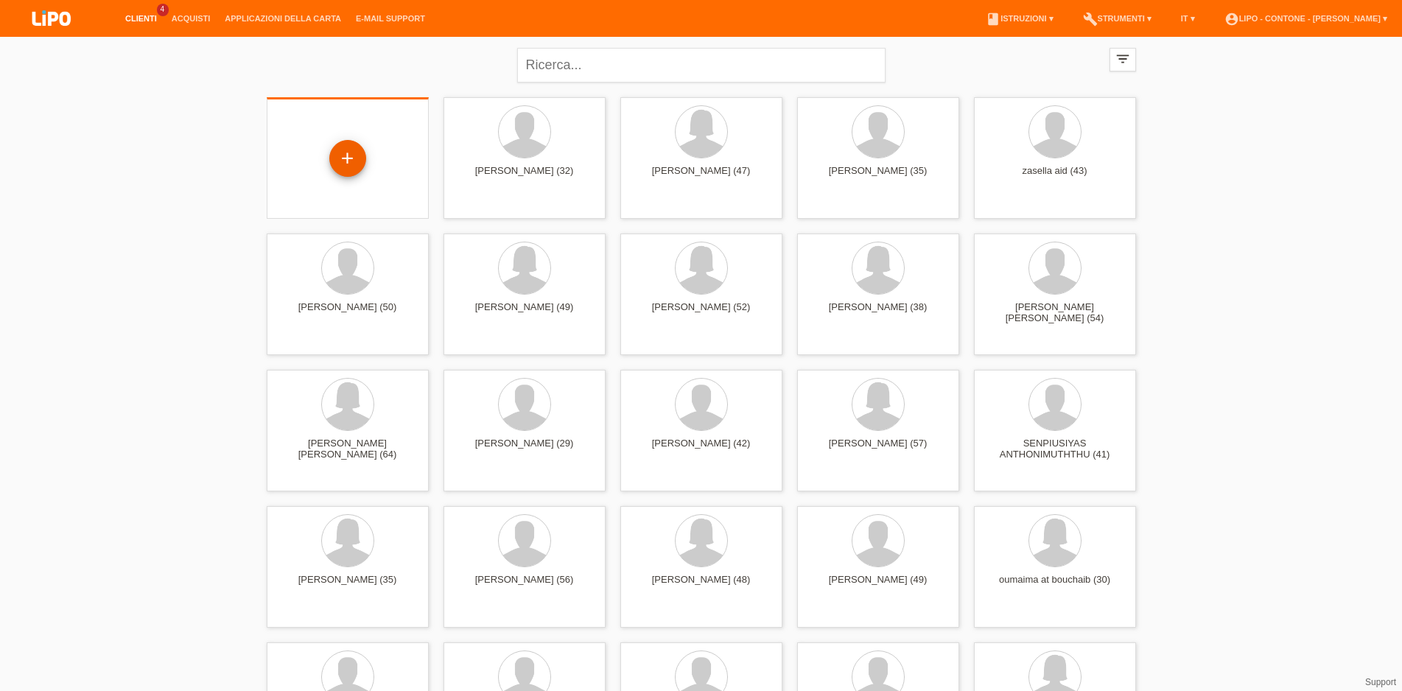
click at [345, 155] on div "+" at bounding box center [347, 158] width 37 height 37
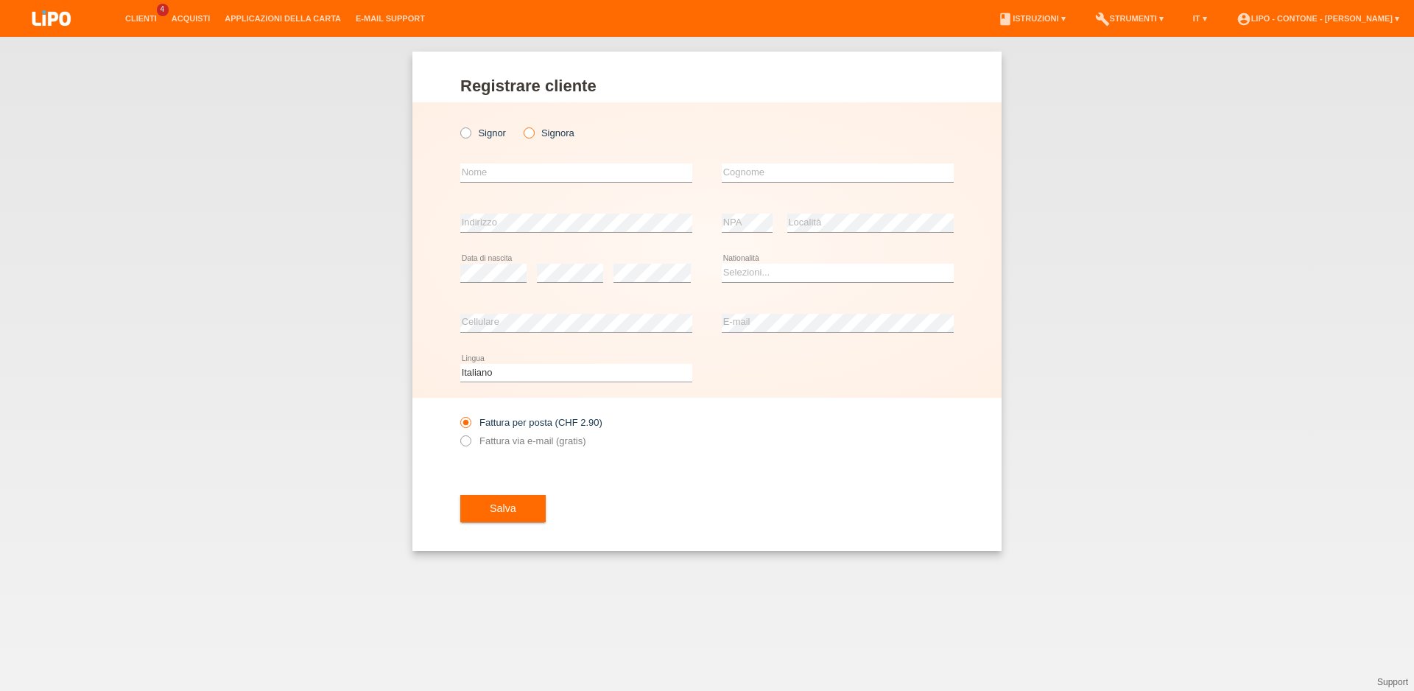
click at [521, 125] on icon at bounding box center [521, 125] width 0 height 0
click at [530, 137] on input "Signora" at bounding box center [529, 132] width 10 height 10
radio input "true"
click at [534, 181] on input "text" at bounding box center [576, 173] width 232 height 18
type input "sladjana"
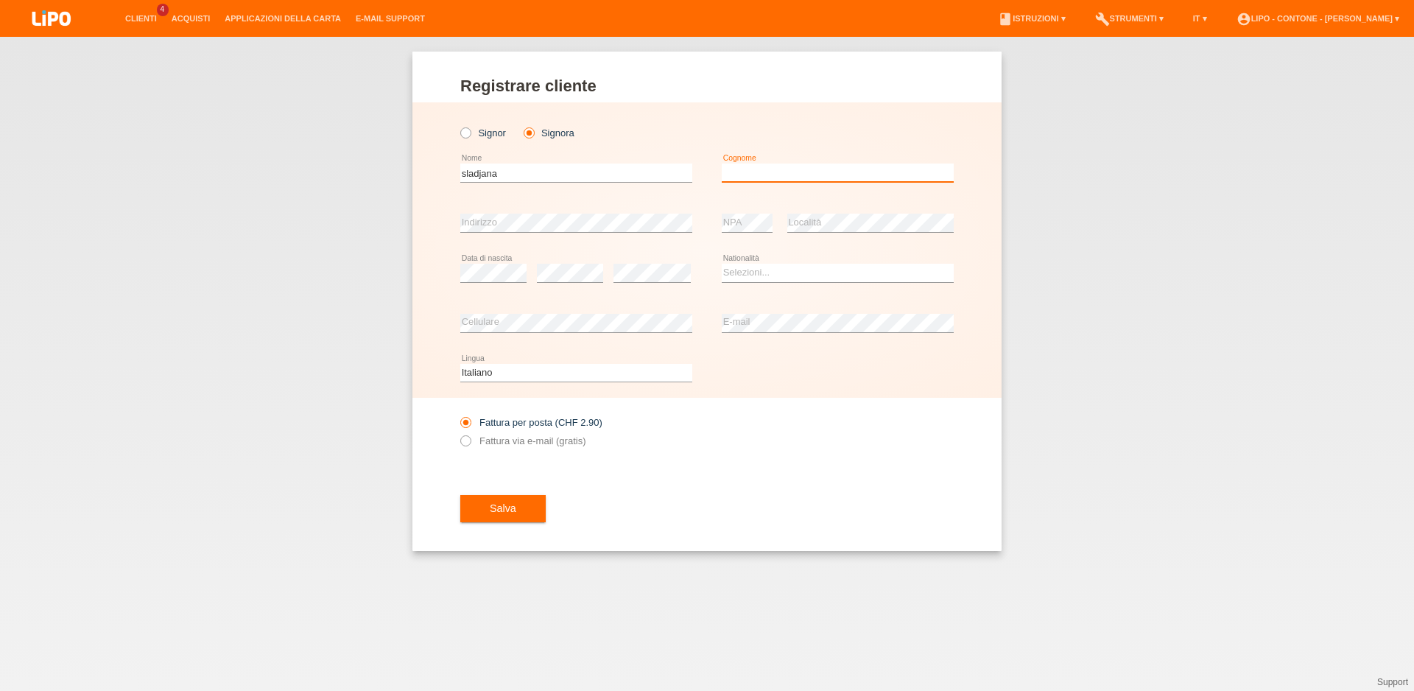
click at [843, 180] on input "text" at bounding box center [838, 173] width 232 height 18
type input "hunjet"
click at [722, 264] on select "Selezioni... Svizzera Austria Germania Liechtenstein ------------ Afghanistan A…" at bounding box center [838, 273] width 232 height 18
select select "CH"
click at [0, 0] on option "Svizzera" at bounding box center [0, 0] width 0 height 0
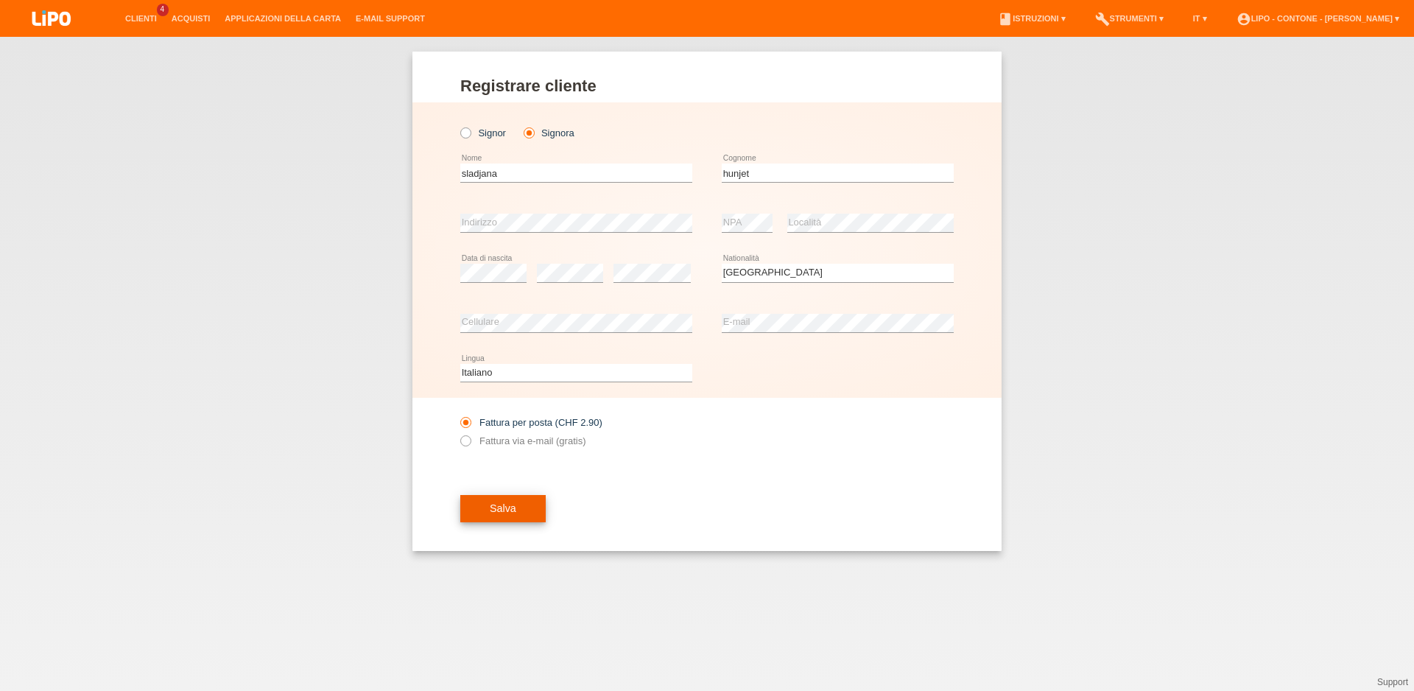
click at [496, 506] on span "Salva" at bounding box center [503, 508] width 27 height 12
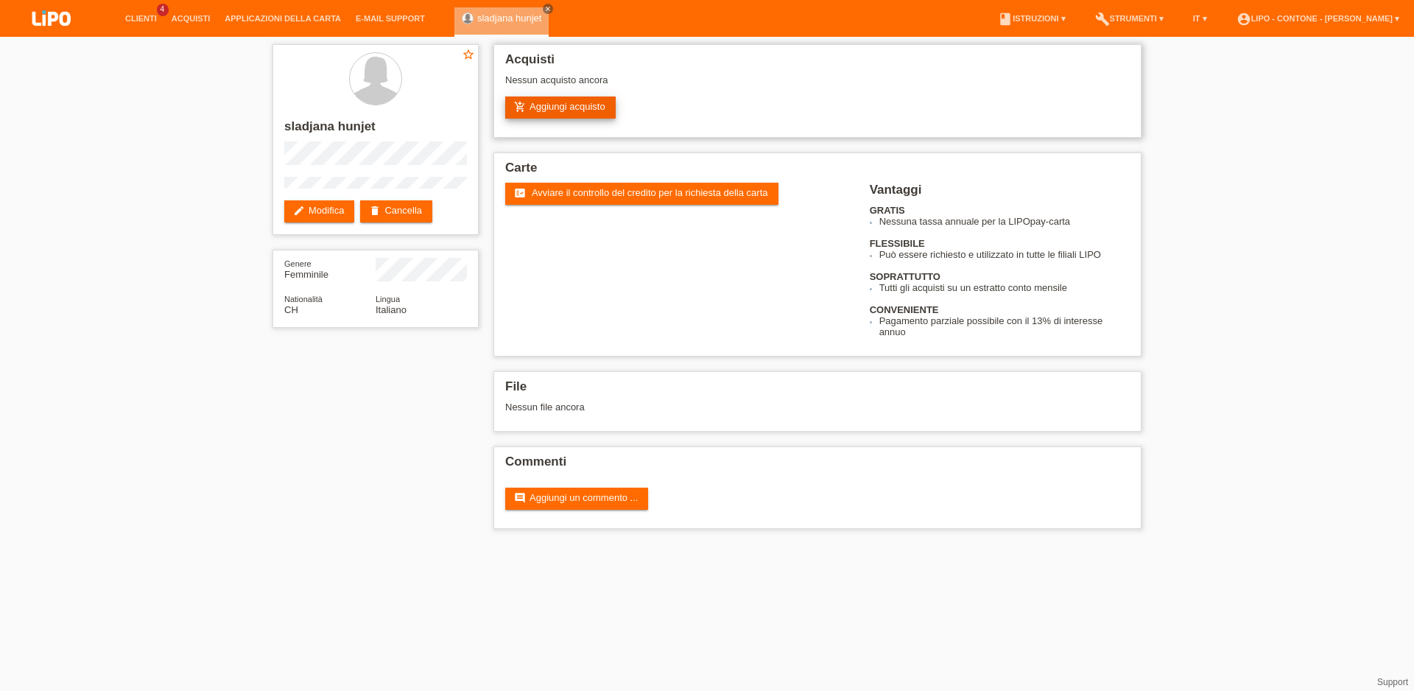
click at [567, 111] on link "add_shopping_cart Aggiungi acquisto" at bounding box center [560, 107] width 110 height 22
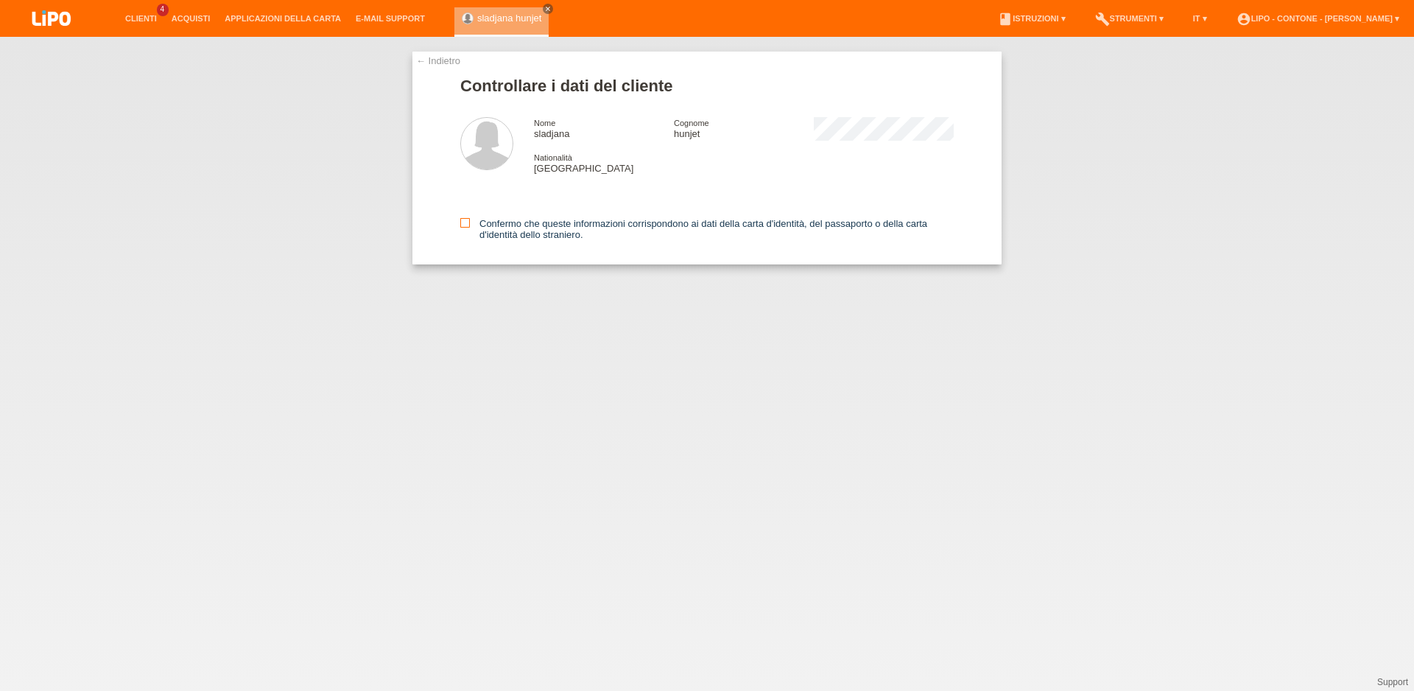
click at [462, 221] on icon at bounding box center [465, 223] width 10 height 10
click at [462, 221] on input "Confermo che queste informazioni corrispondono ai dati della carta d'identità, …" at bounding box center [465, 223] width 10 height 10
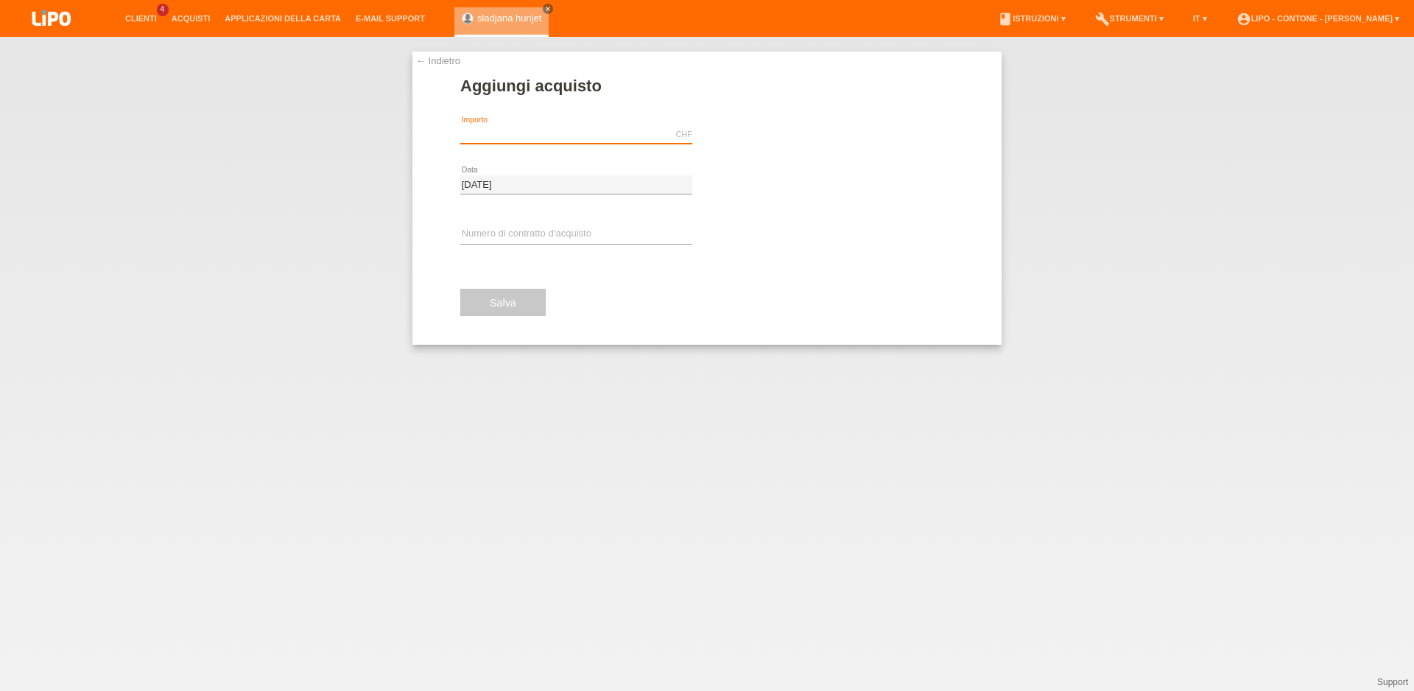
click at [546, 136] on input "text" at bounding box center [576, 134] width 232 height 18
type input "1014.75"
click at [791, 136] on span "Eseguire l’autorizzazione" at bounding box center [787, 134] width 107 height 11
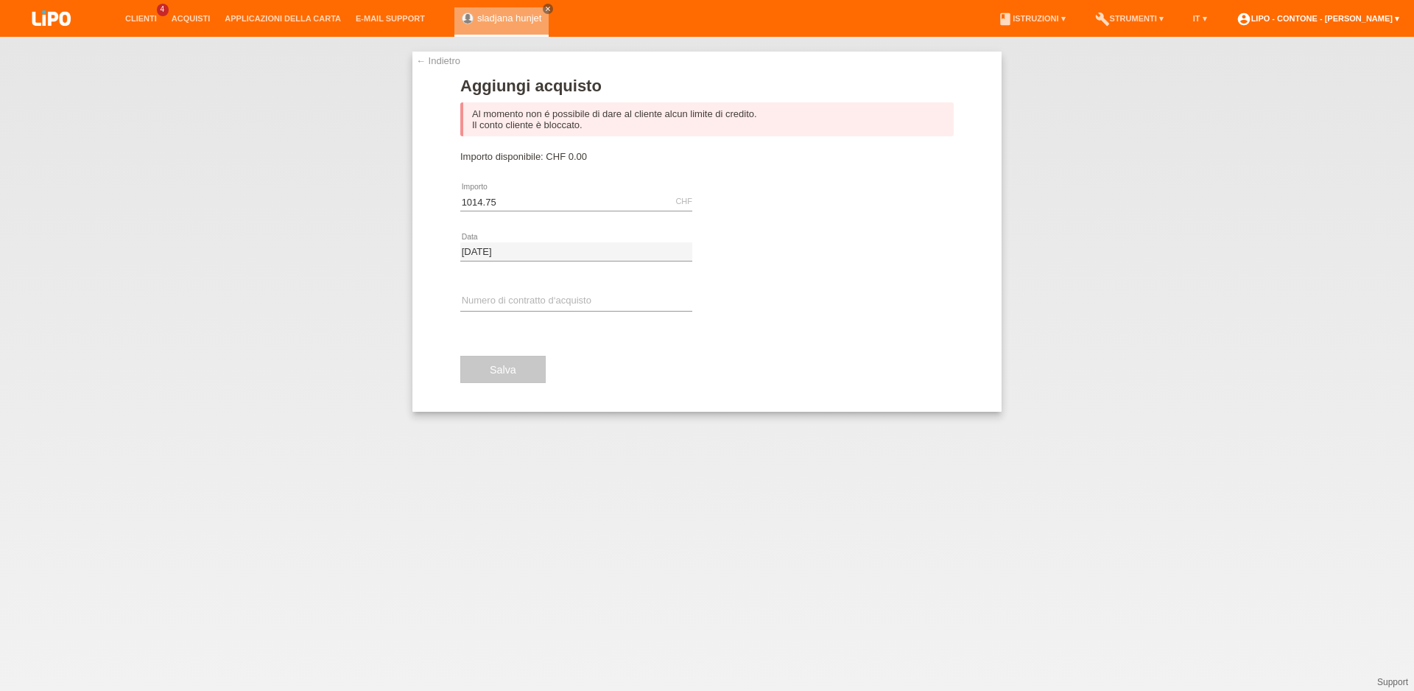
click at [1394, 16] on link "account_circle LIPO - Contone - [PERSON_NAME] ▾" at bounding box center [1318, 18] width 178 height 9
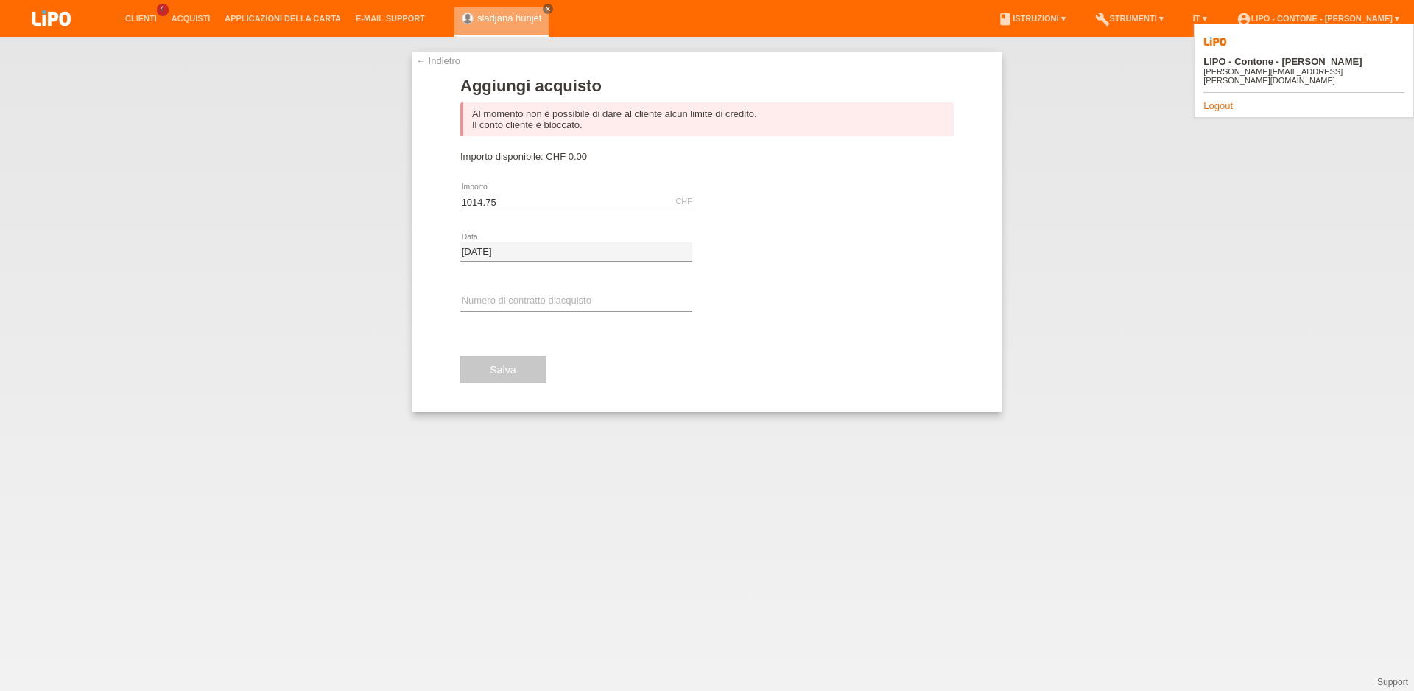
click at [1219, 84] on div "LIPO - Contone - [PERSON_NAME] Antionio [EMAIL_ADDRESS][PERSON_NAME][DOMAIN_NAM…" at bounding box center [1304, 71] width 220 height 94
click at [1218, 100] on link "Logout" at bounding box center [1218, 105] width 29 height 11
